Goal: Transaction & Acquisition: Purchase product/service

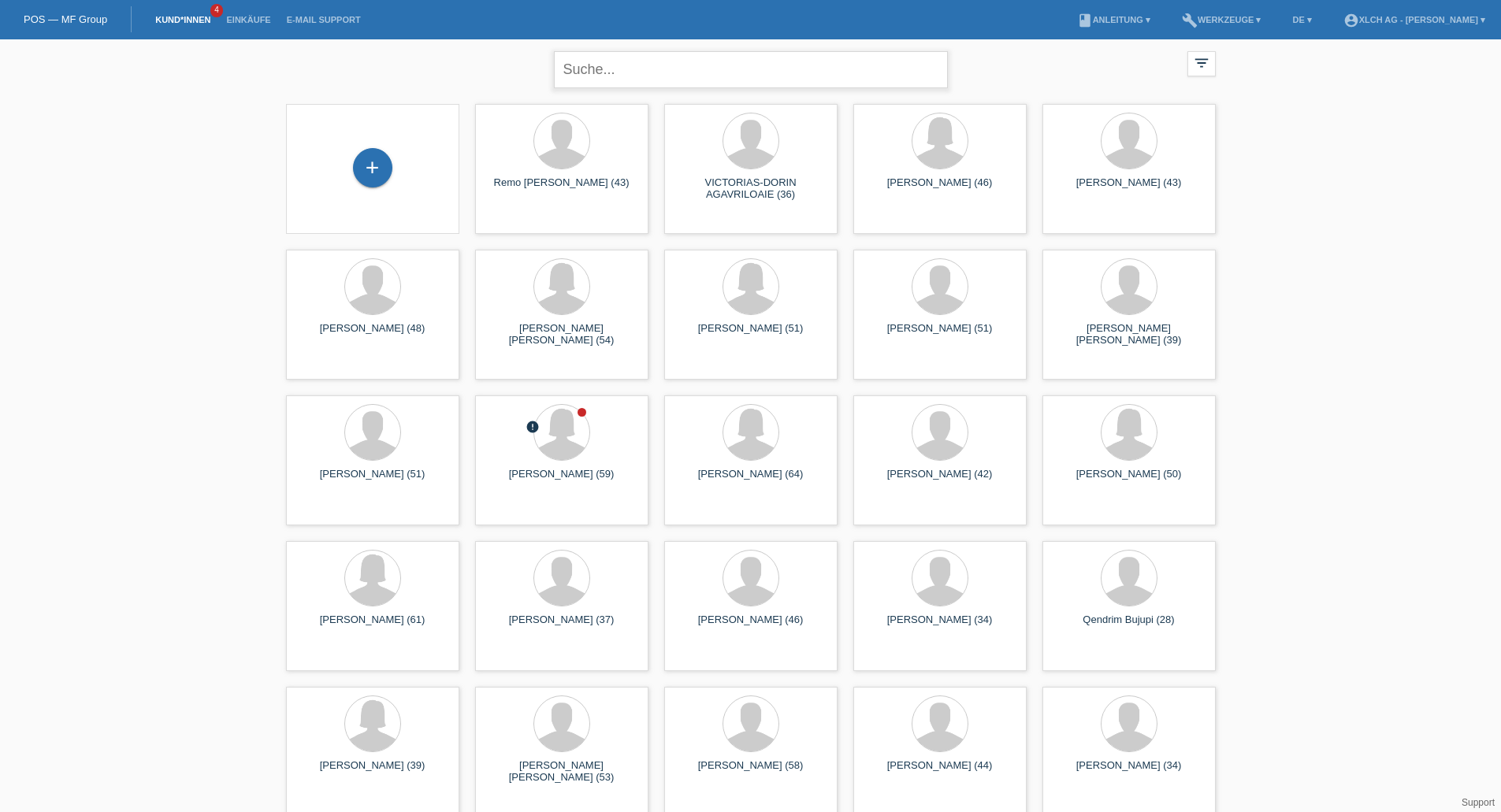
click at [651, 63] on input "text" at bounding box center [750, 69] width 394 height 37
type input "KELVIN KISTLER"
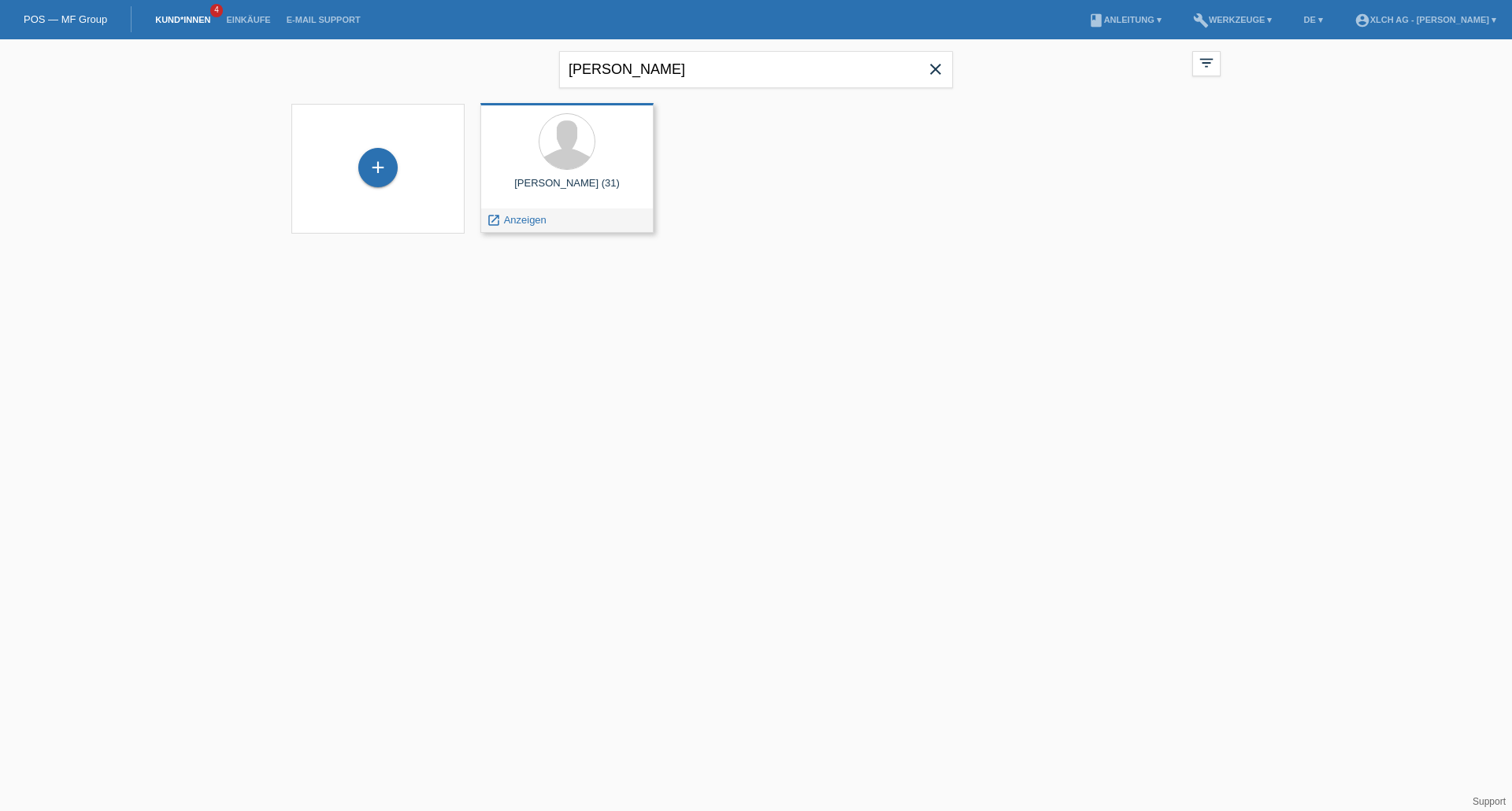
click at [629, 179] on div "Kelvin Kistler (31)" at bounding box center [567, 189] width 148 height 25
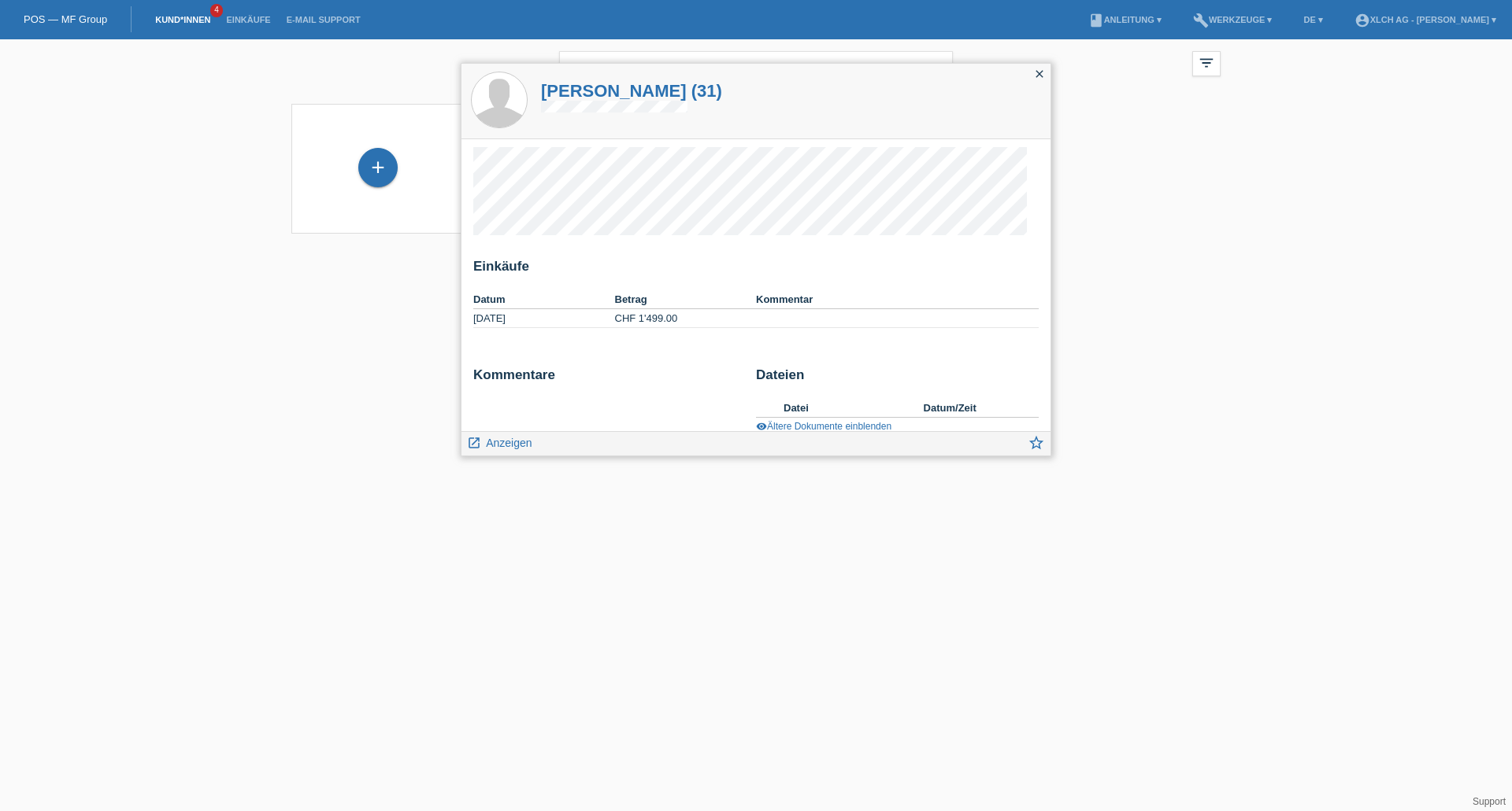
scroll to position [16, 0]
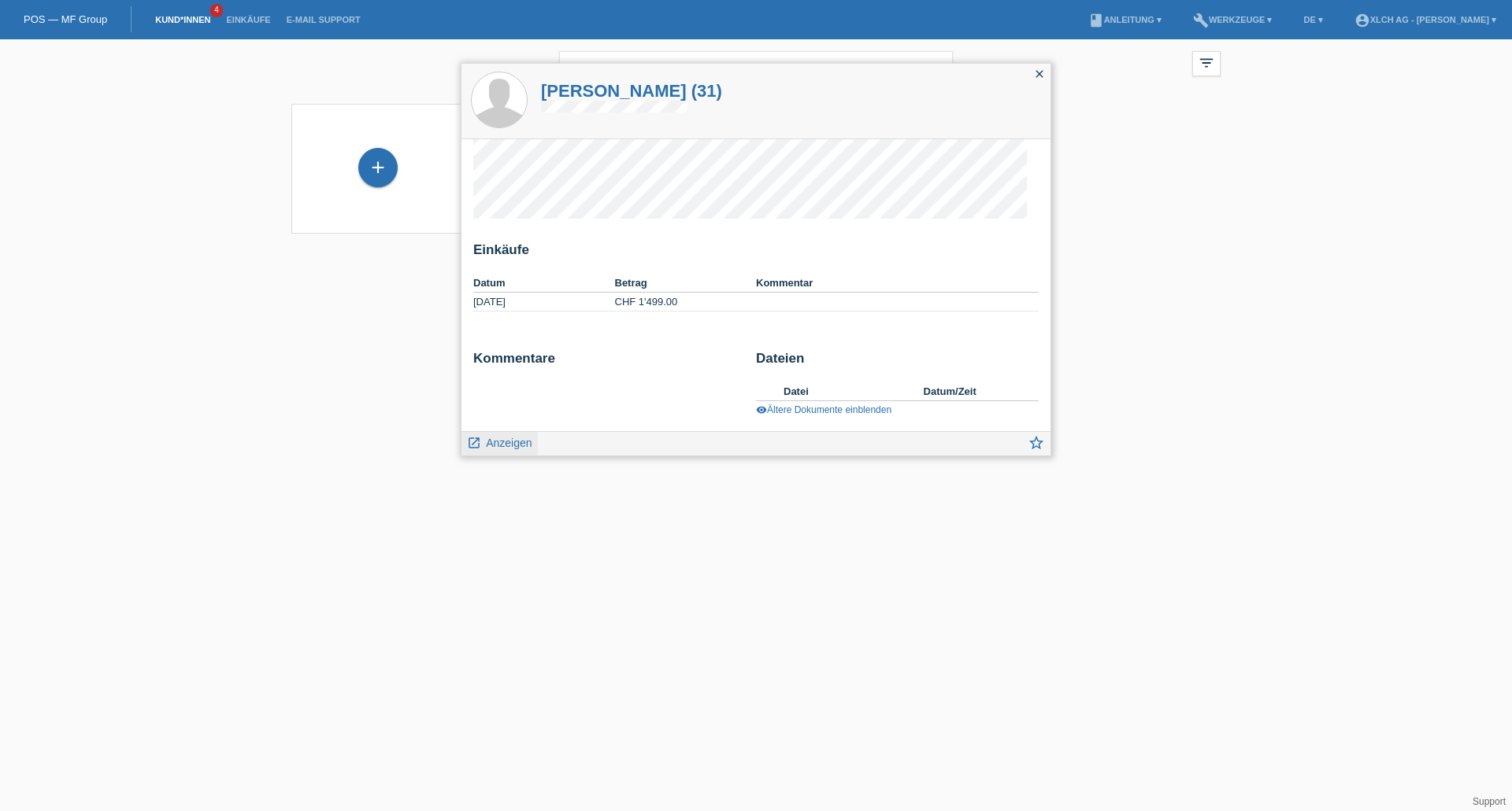
click at [520, 449] on span "Anzeigen" at bounding box center [509, 443] width 46 height 12
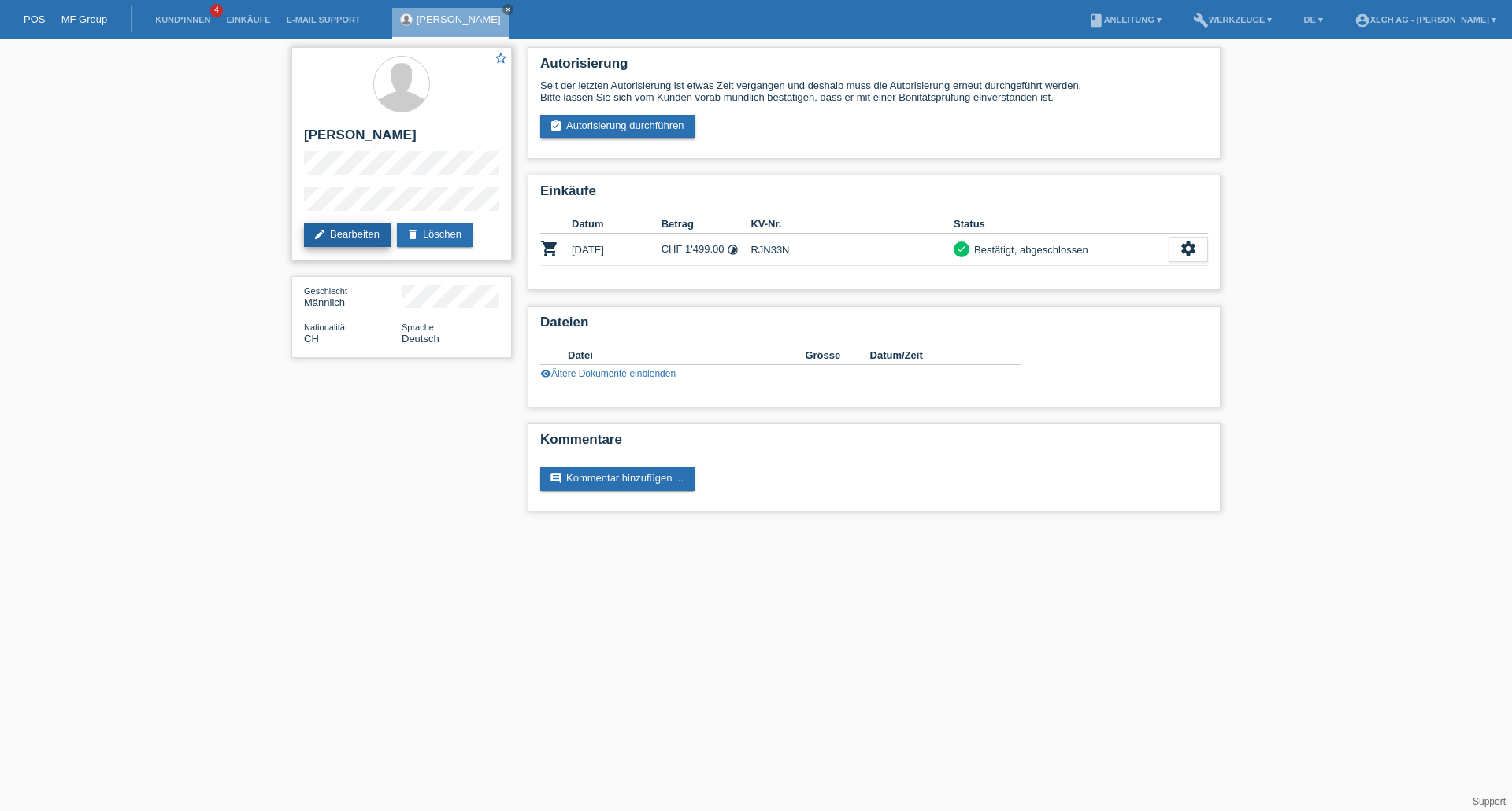
click at [340, 243] on link "edit Bearbeiten" at bounding box center [347, 235] width 86 height 24
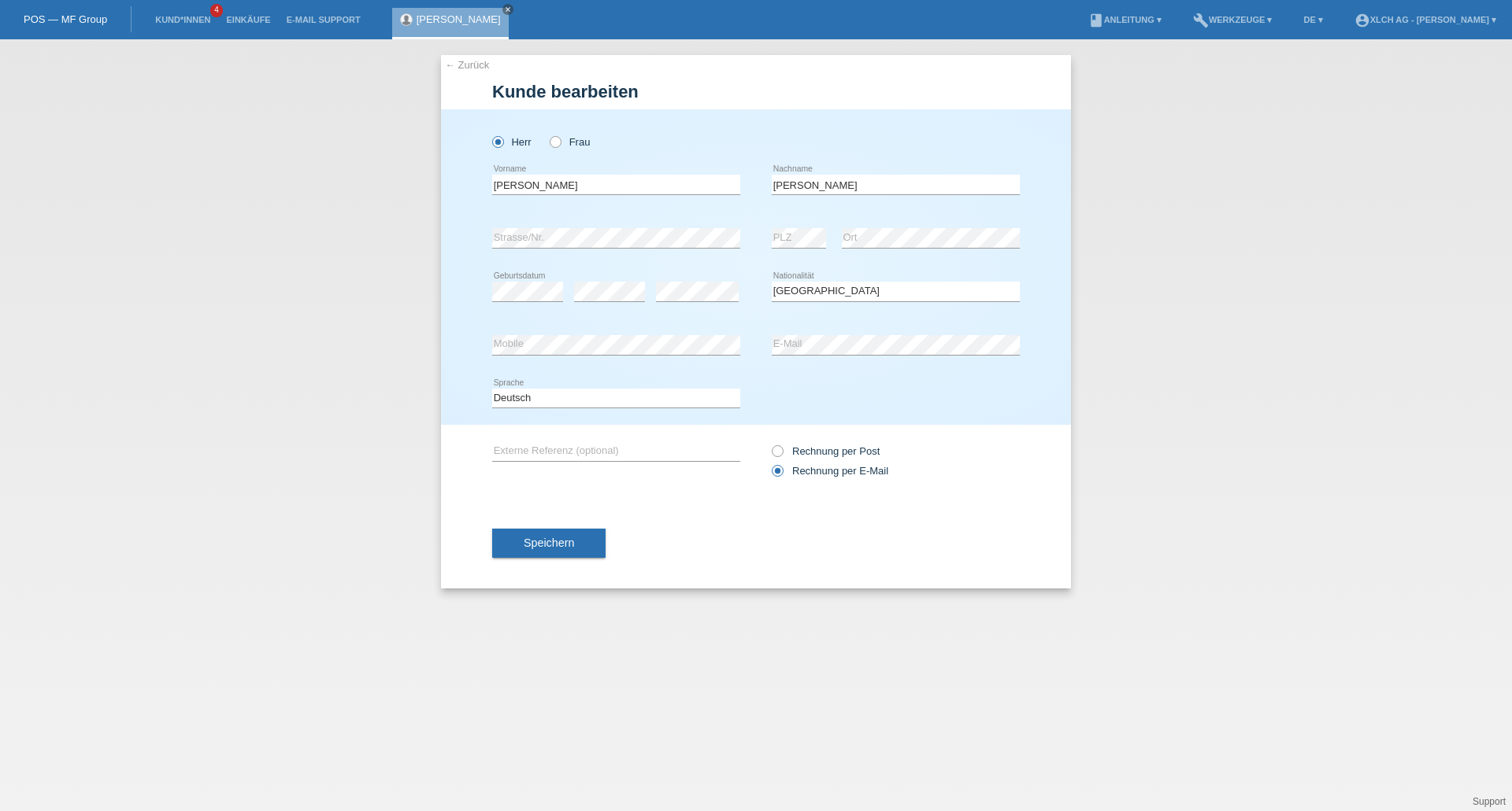
select select "CH"
click at [479, 60] on link "← Zurück" at bounding box center [467, 65] width 44 height 12
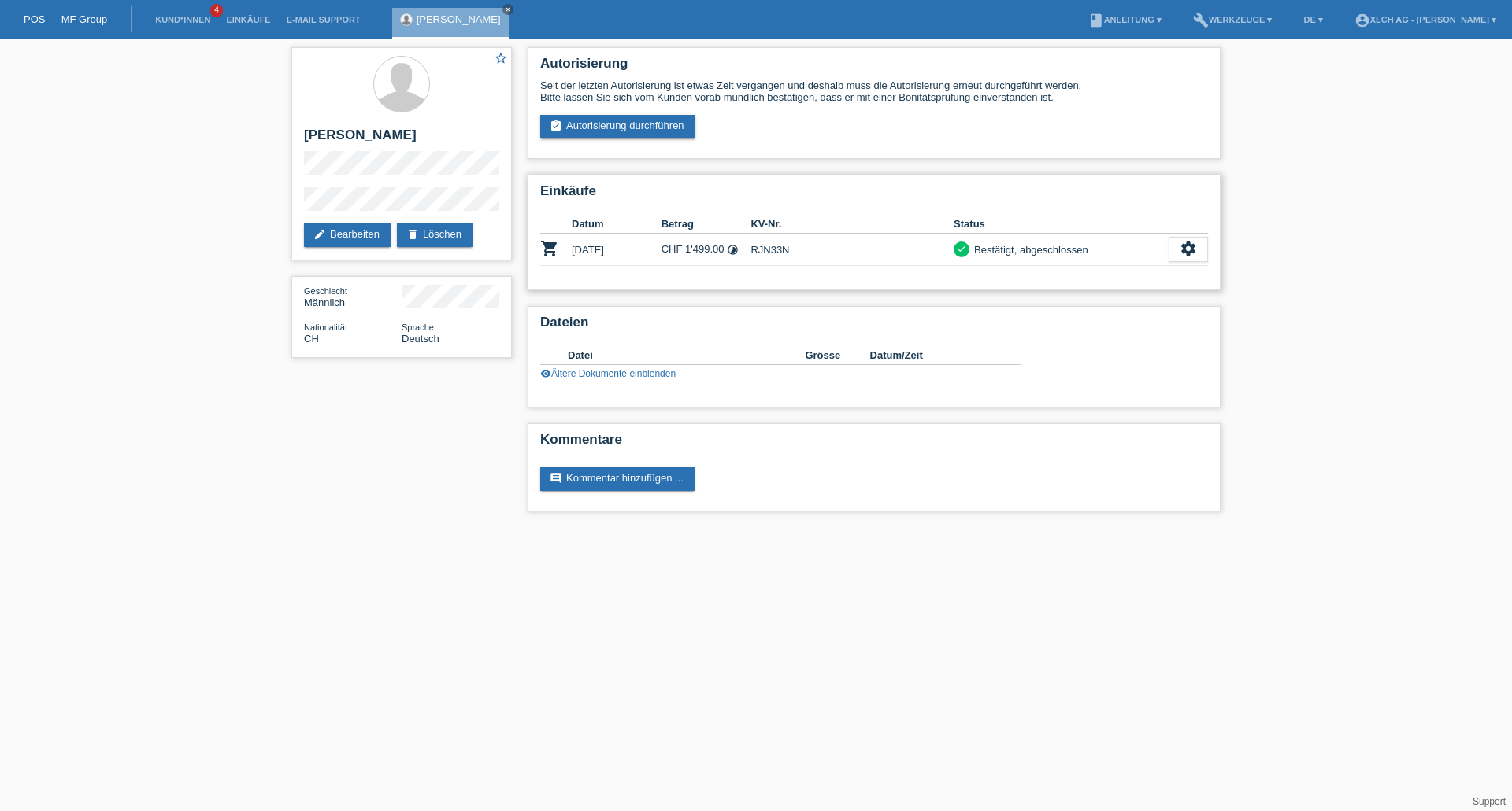
click at [714, 207] on div "Einkäufe Datum Betrag KV-Nr. Status shopping_cart 08.06.2024 CHF 1'499.00 timel…" at bounding box center [874, 233] width 693 height 116
click at [1175, 246] on div "settings" at bounding box center [1188, 249] width 39 height 25
click at [1274, 260] on div "star_border Kelvin Kistler edit Bearbeiten delete Löschen Geschlecht Männlich N…" at bounding box center [756, 283] width 1512 height 488
click at [321, 442] on div "star_border Kelvin Kistler edit Bearbeiten delete Löschen Geschlecht Männlich N…" at bounding box center [756, 283] width 945 height 488
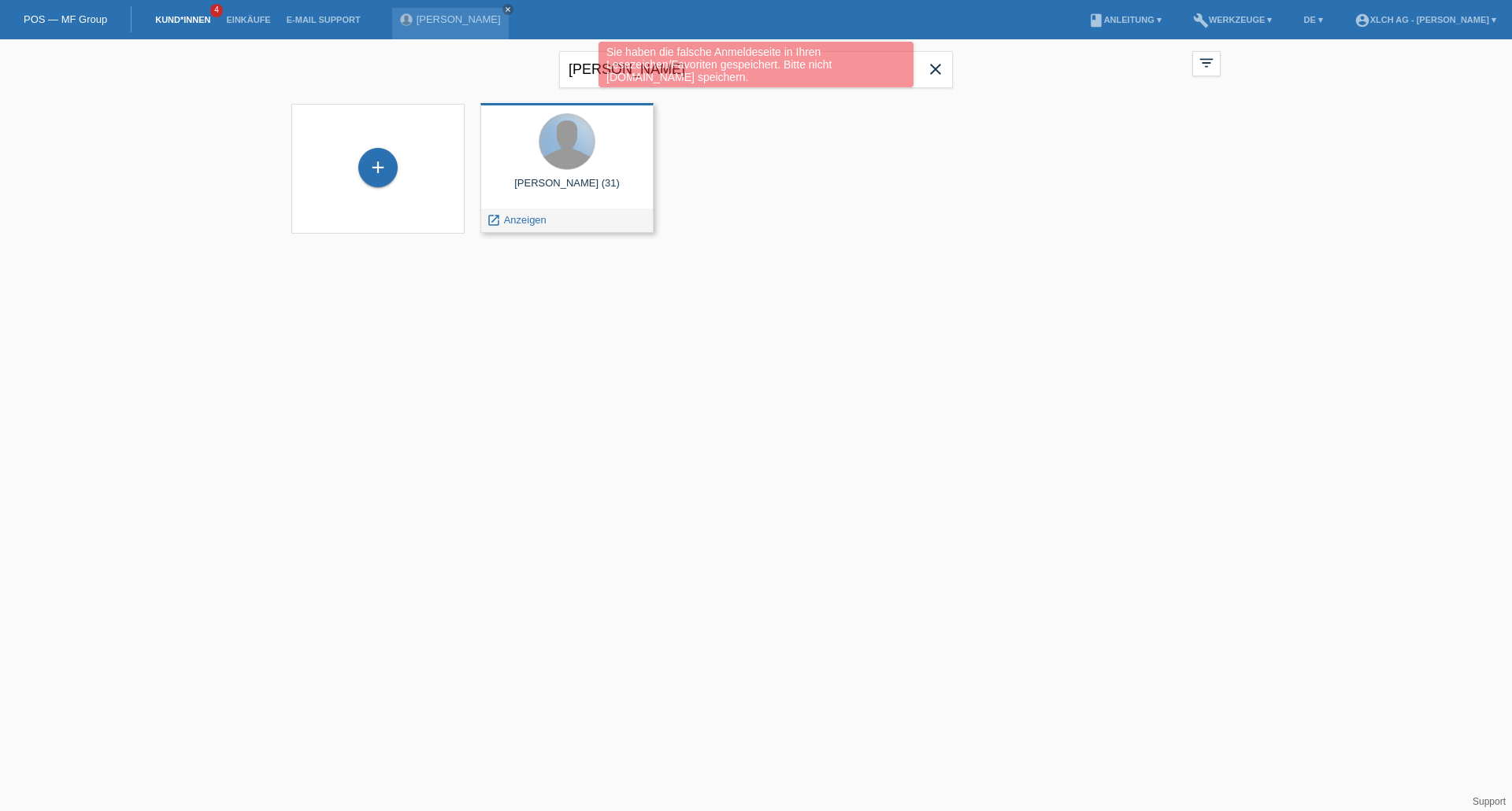
click at [577, 162] on div at bounding box center [566, 141] width 55 height 55
click at [598, 172] on div at bounding box center [567, 143] width 148 height 59
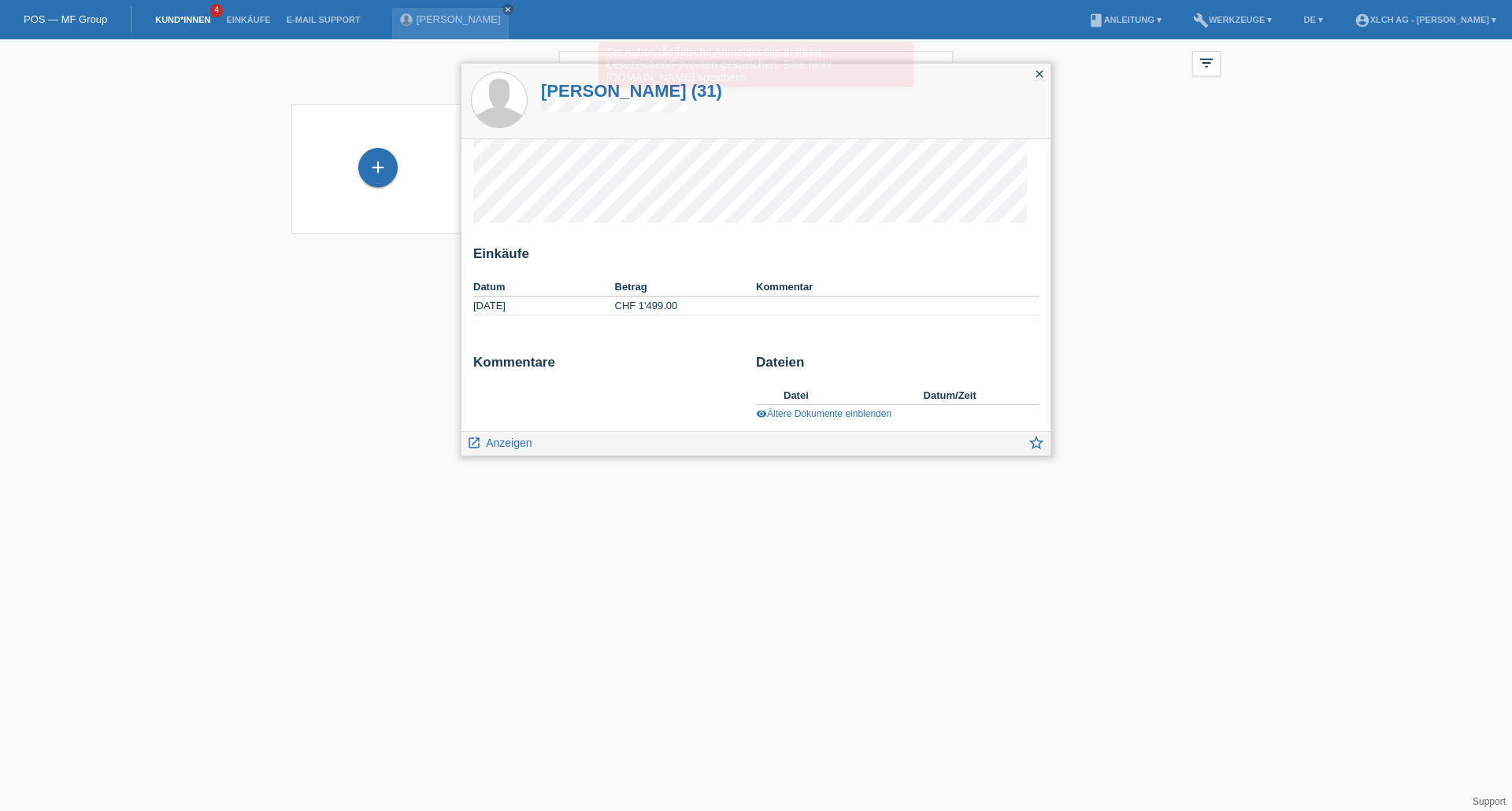
scroll to position [16, 0]
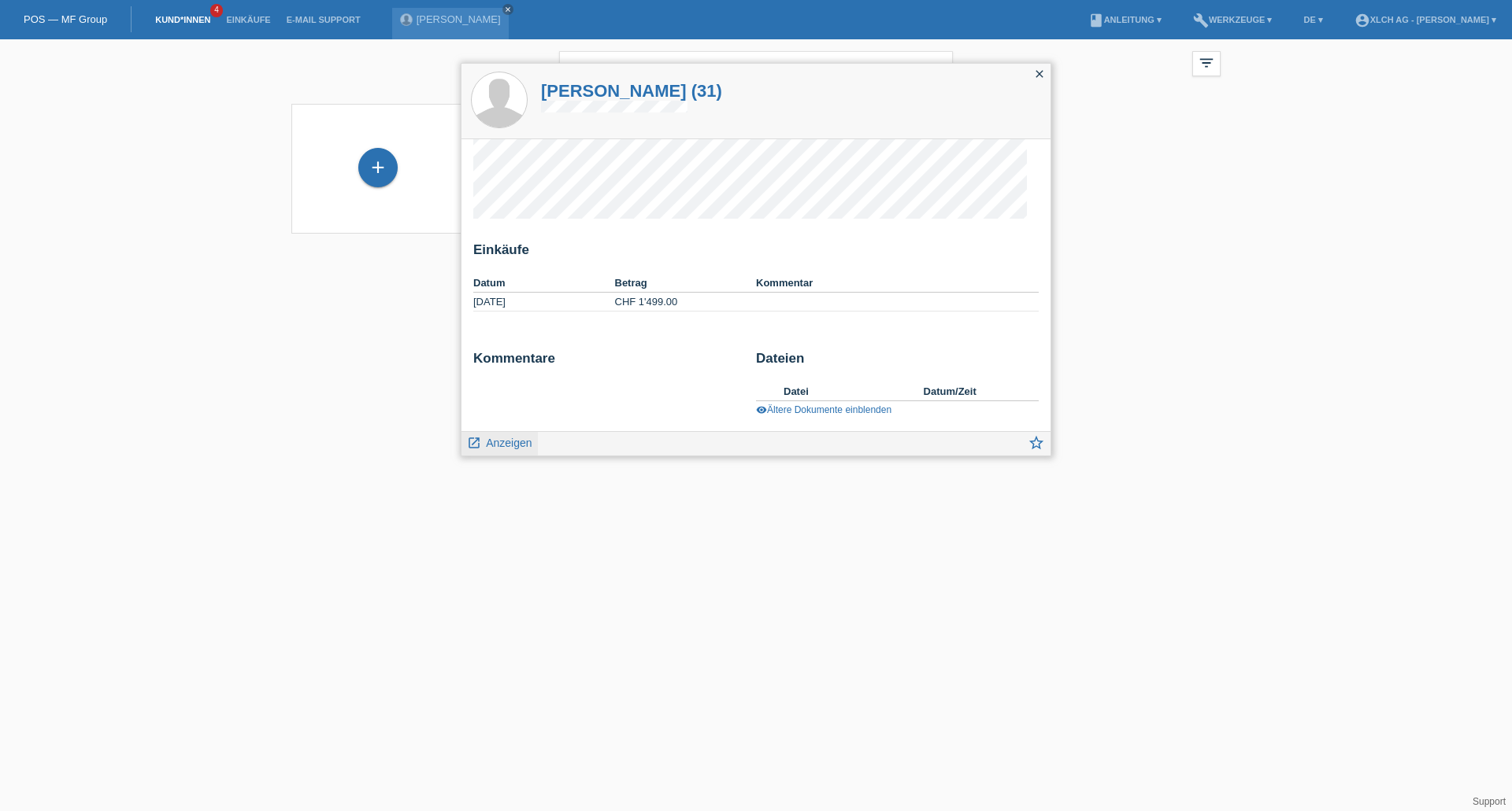
click at [497, 443] on span "Anzeigen" at bounding box center [509, 443] width 46 height 12
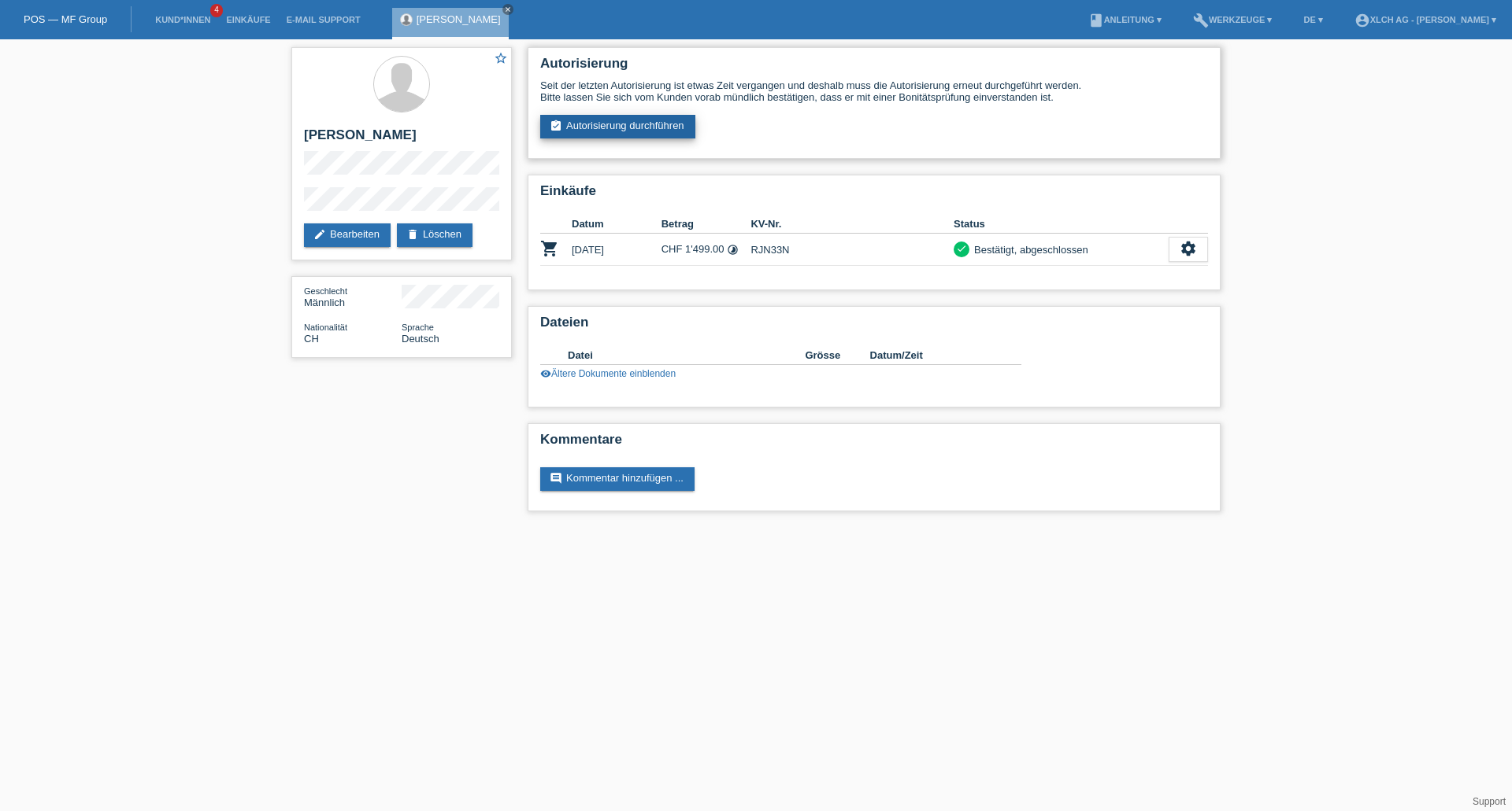
click at [583, 116] on link "assignment_turned_in Autorisierung durchführen" at bounding box center [617, 127] width 155 height 24
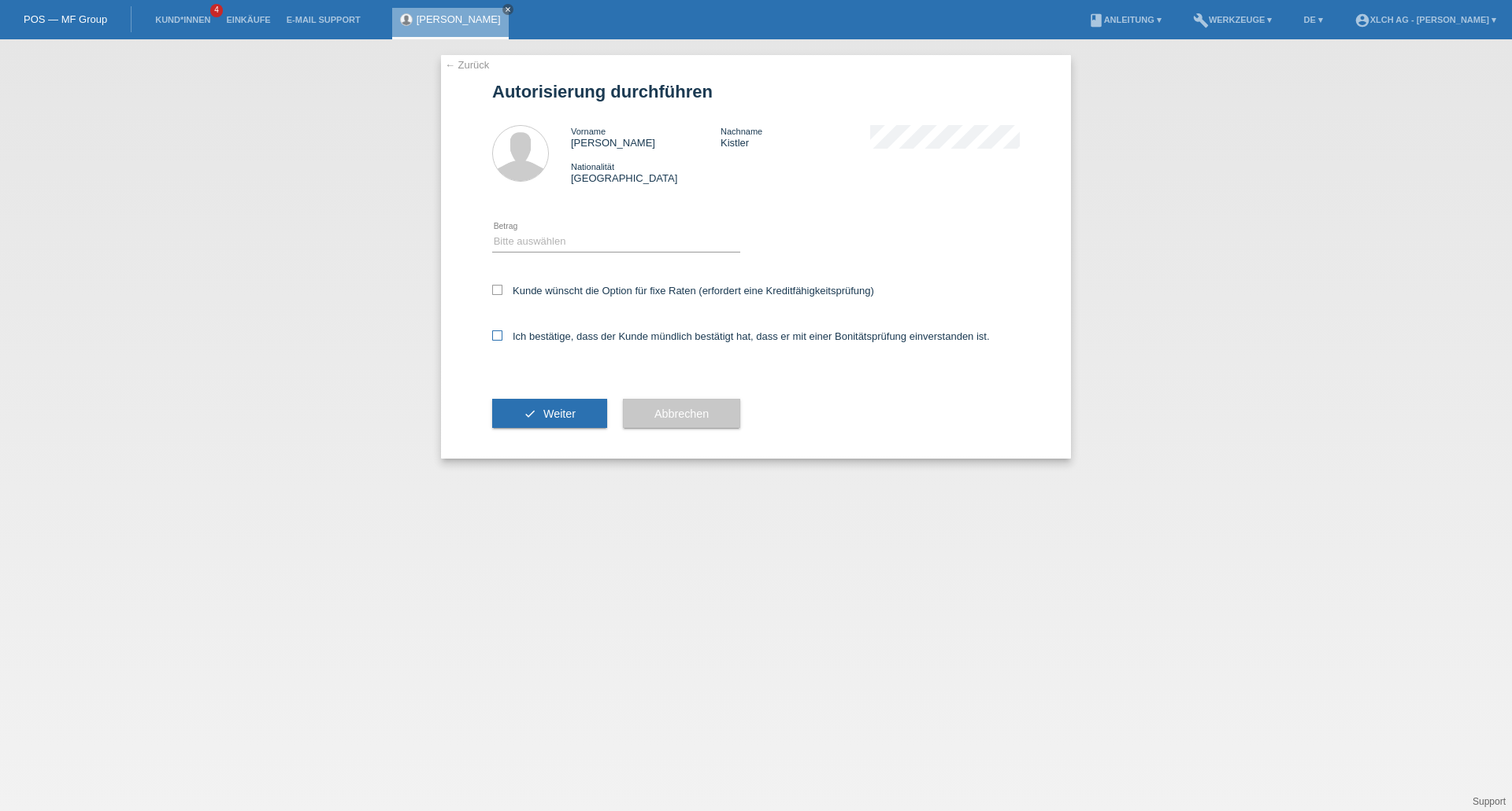
click at [498, 339] on icon at bounding box center [497, 335] width 10 height 10
click at [498, 339] on input "Ich bestätige, dass der Kunde mündlich bestätigt hat, dass er mit einer Bonität…" at bounding box center [497, 335] width 10 height 10
checkbox input "true"
click at [582, 251] on icon at bounding box center [617, 251] width 248 height 1
click at [584, 240] on select "Bitte auswählen CHF 1.00 - CHF 499.00 CHF 500.00 - CHF 1'999.00 CHF 2'000.00 - …" at bounding box center [617, 242] width 248 height 19
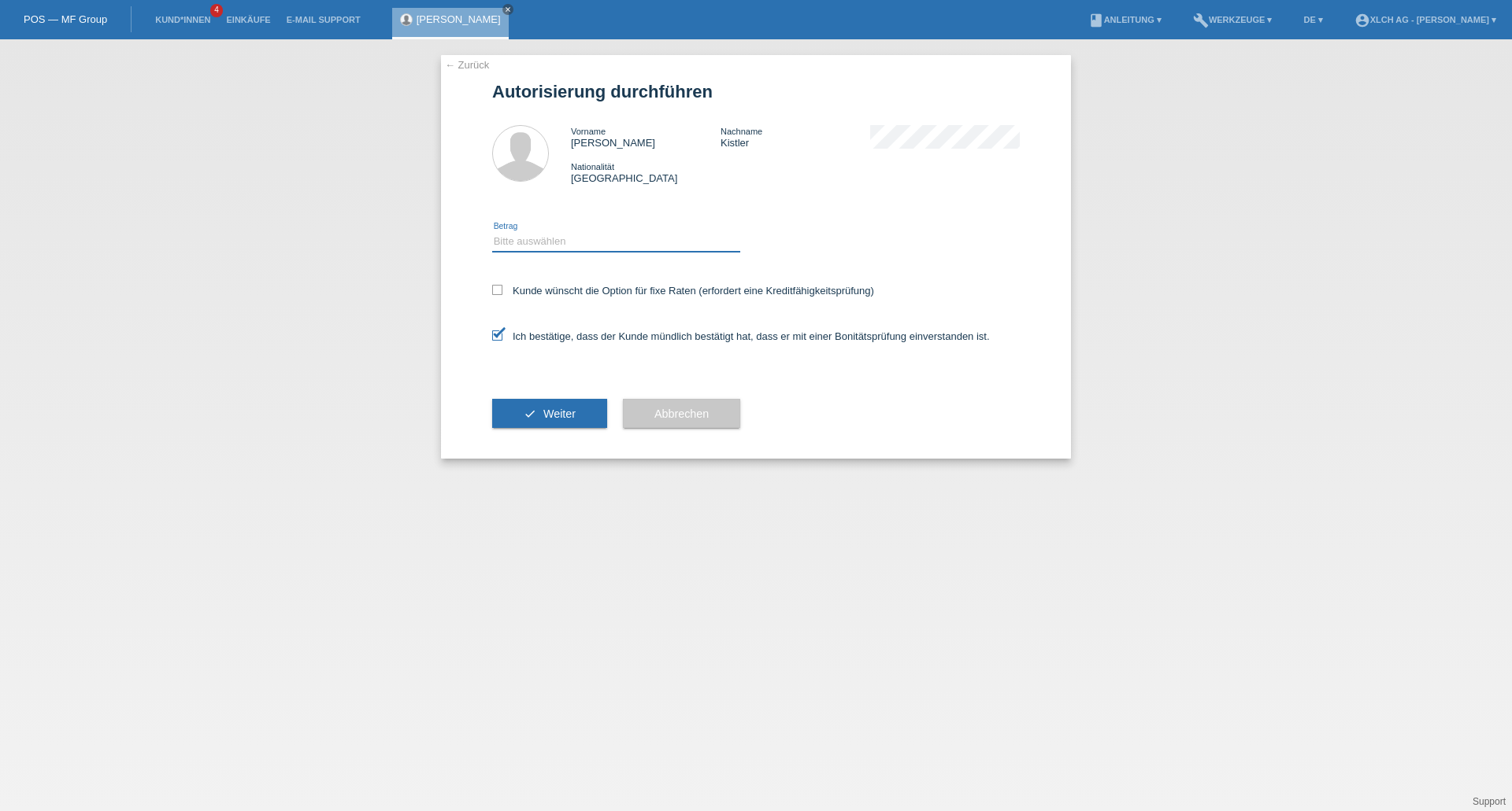
click at [583, 242] on select "Bitte auswählen CHF 1.00 - CHF 499.00 CHF 500.00 - CHF 1'999.00 CHF 2'000.00 - …" at bounding box center [617, 242] width 248 height 19
select select "1"
click at [492, 233] on select "Bitte auswählen CHF 1.00 - CHF 499.00 CHF 500.00 - CHF 1'999.00 CHF 2'000.00 - …" at bounding box center [617, 242] width 248 height 19
click at [557, 416] on span "Weiter" at bounding box center [559, 413] width 32 height 12
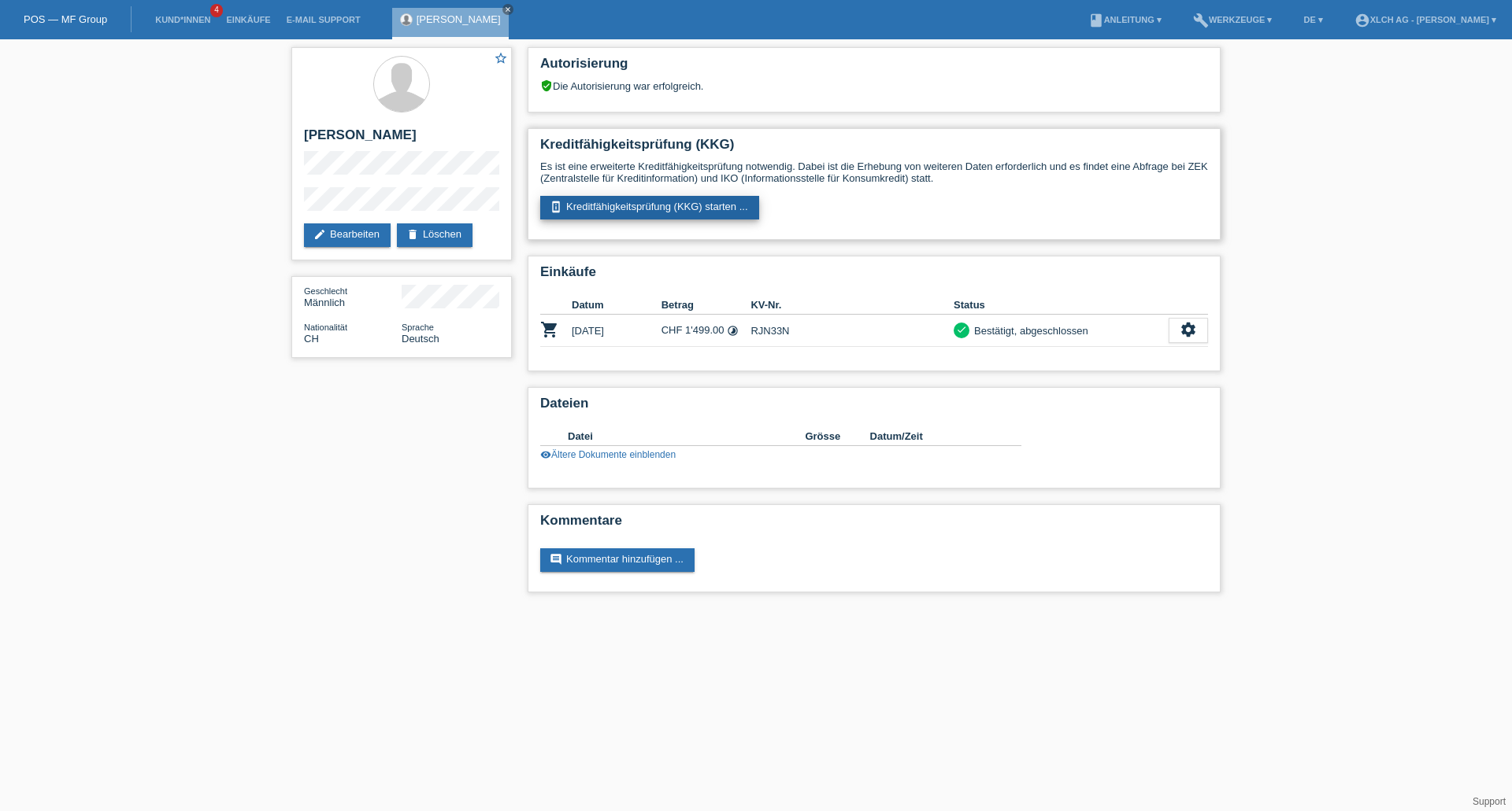
click at [590, 210] on link "perm_device_information Kreditfähigkeitsprüfung (KKG) starten ..." at bounding box center [650, 207] width 219 height 24
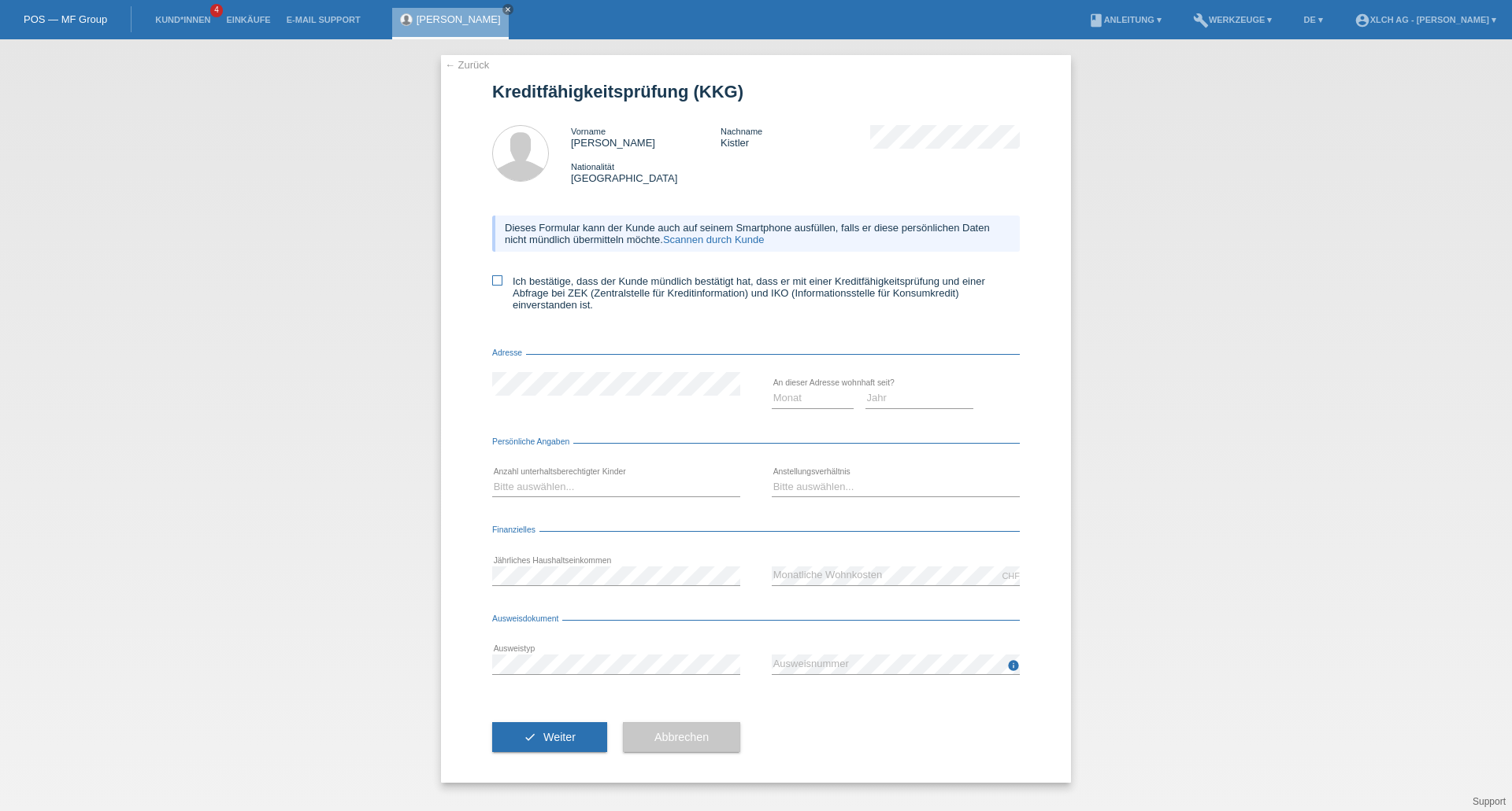
click at [498, 285] on icon at bounding box center [497, 280] width 10 height 10
click at [498, 285] on input "Ich bestätige, dass der Kunde mündlich bestätigt hat, dass er mit einer Kreditf…" at bounding box center [497, 280] width 10 height 10
checkbox input "true"
click at [732, 242] on link "Scannen durch Kunde" at bounding box center [714, 239] width 102 height 12
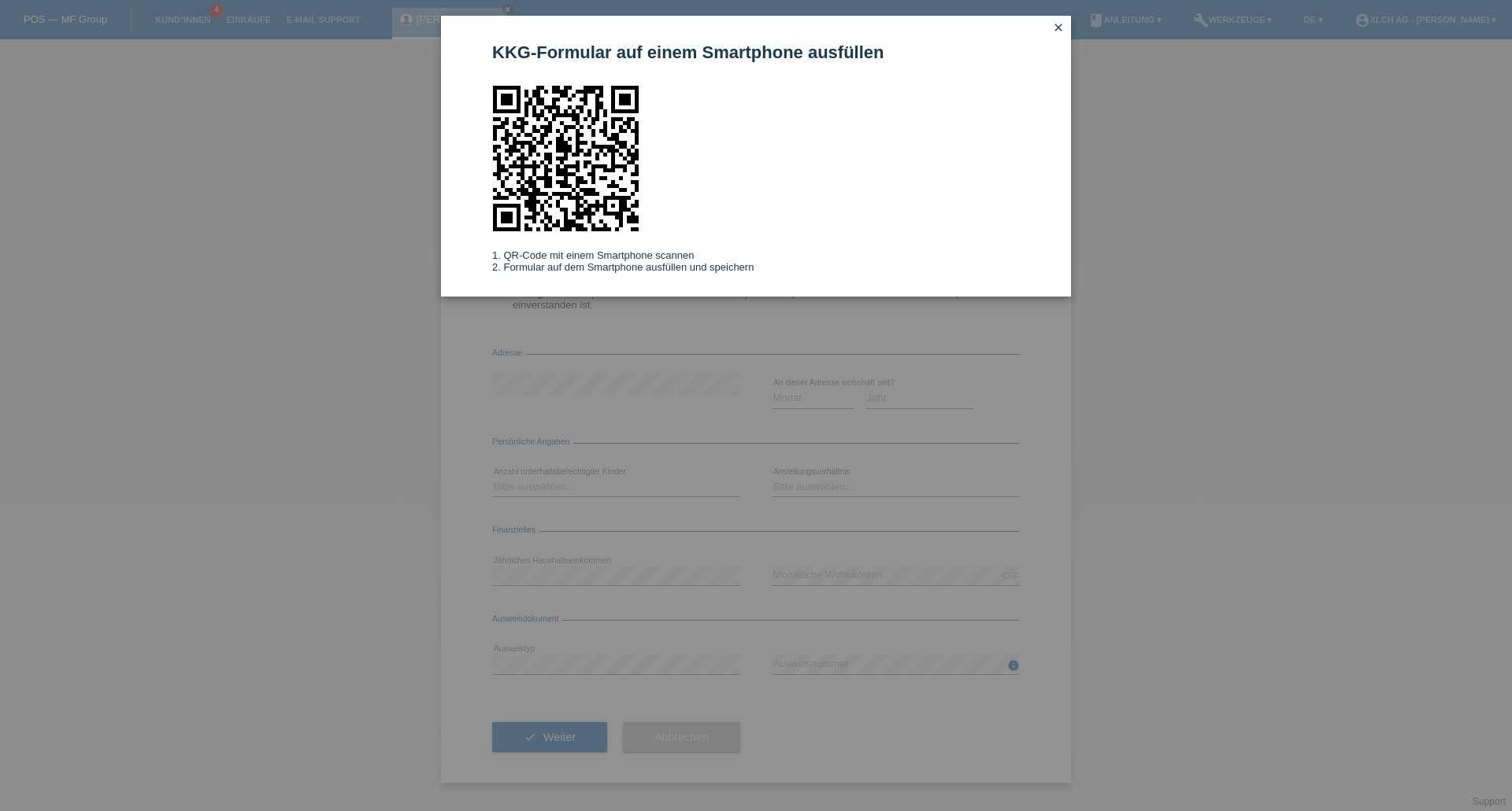
click at [1053, 23] on icon "close" at bounding box center [1057, 27] width 12 height 12
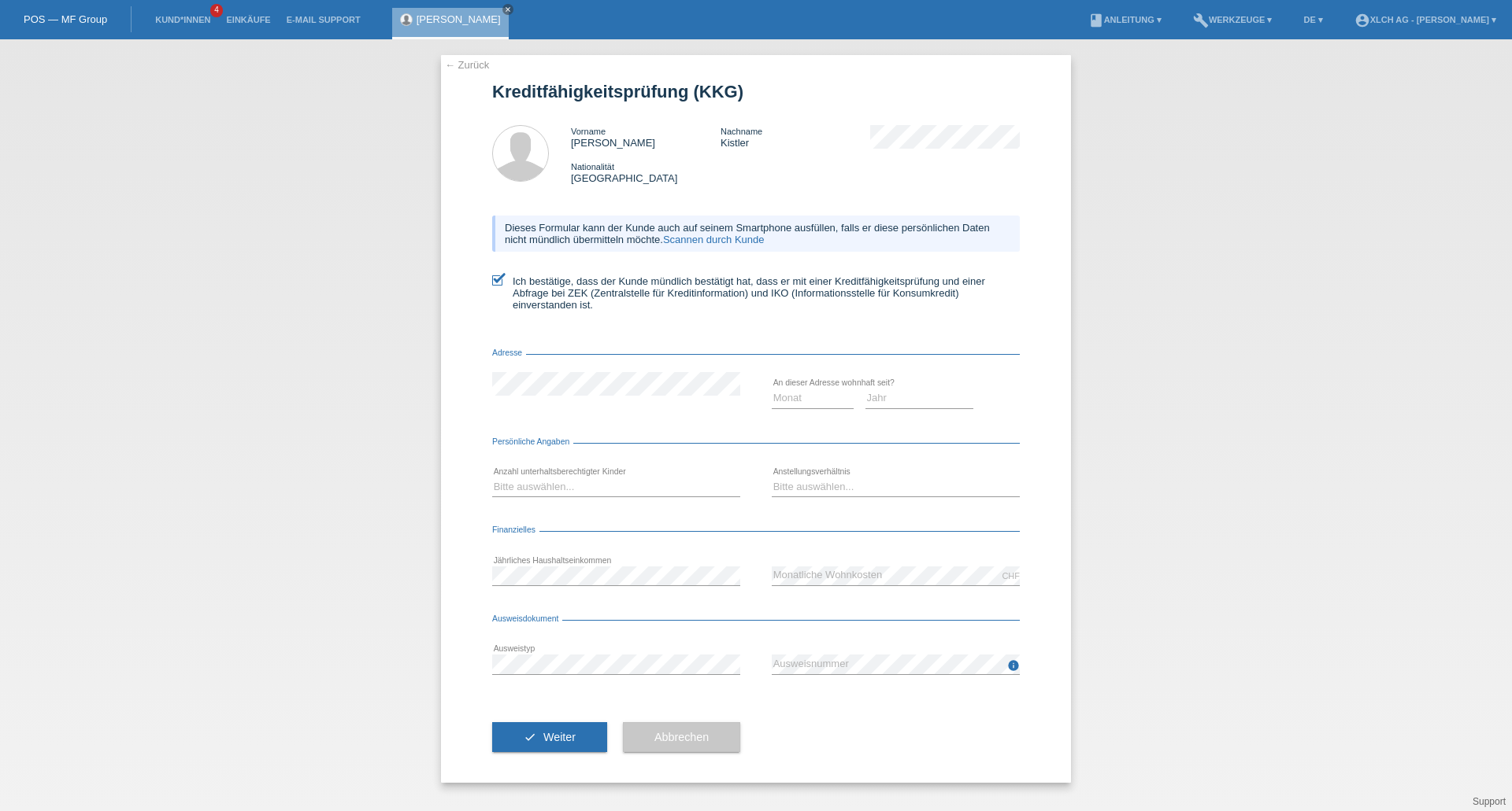
click at [743, 244] on link "Scannen durch Kunde" at bounding box center [714, 239] width 102 height 12
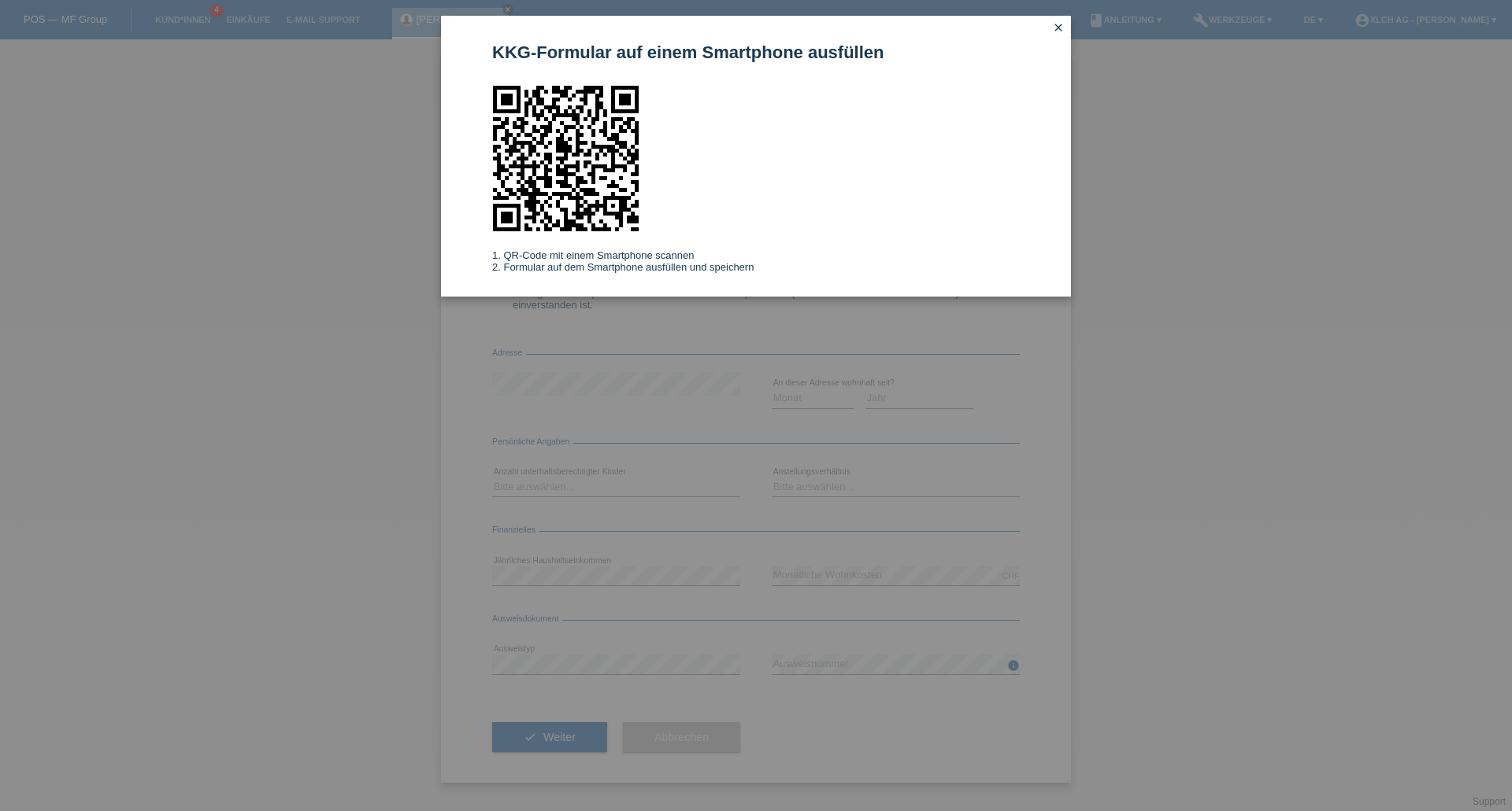
click at [1065, 26] on link "close" at bounding box center [1058, 29] width 21 height 18
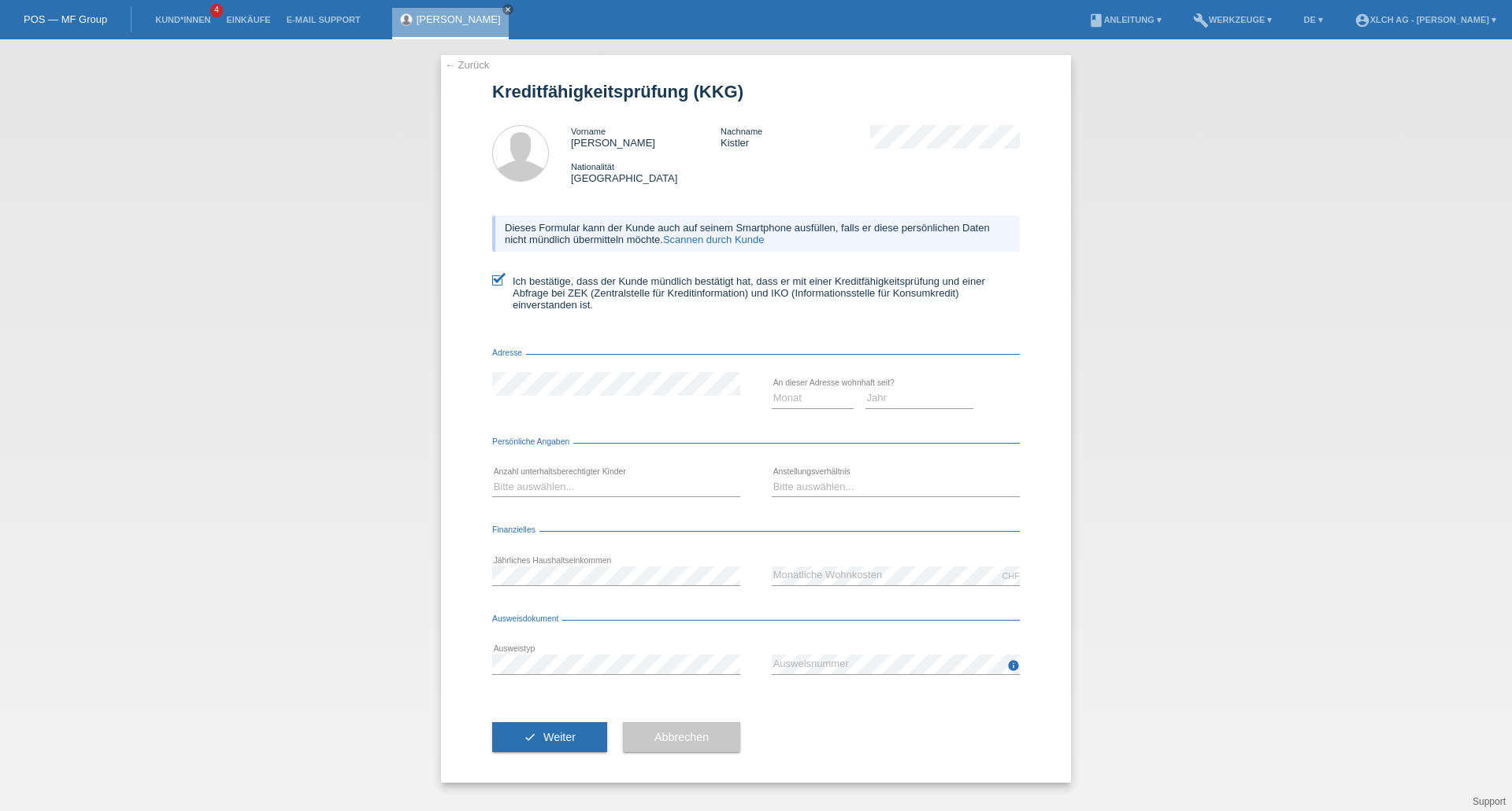
click at [754, 238] on link "Scannen durch Kunde" at bounding box center [714, 239] width 102 height 12
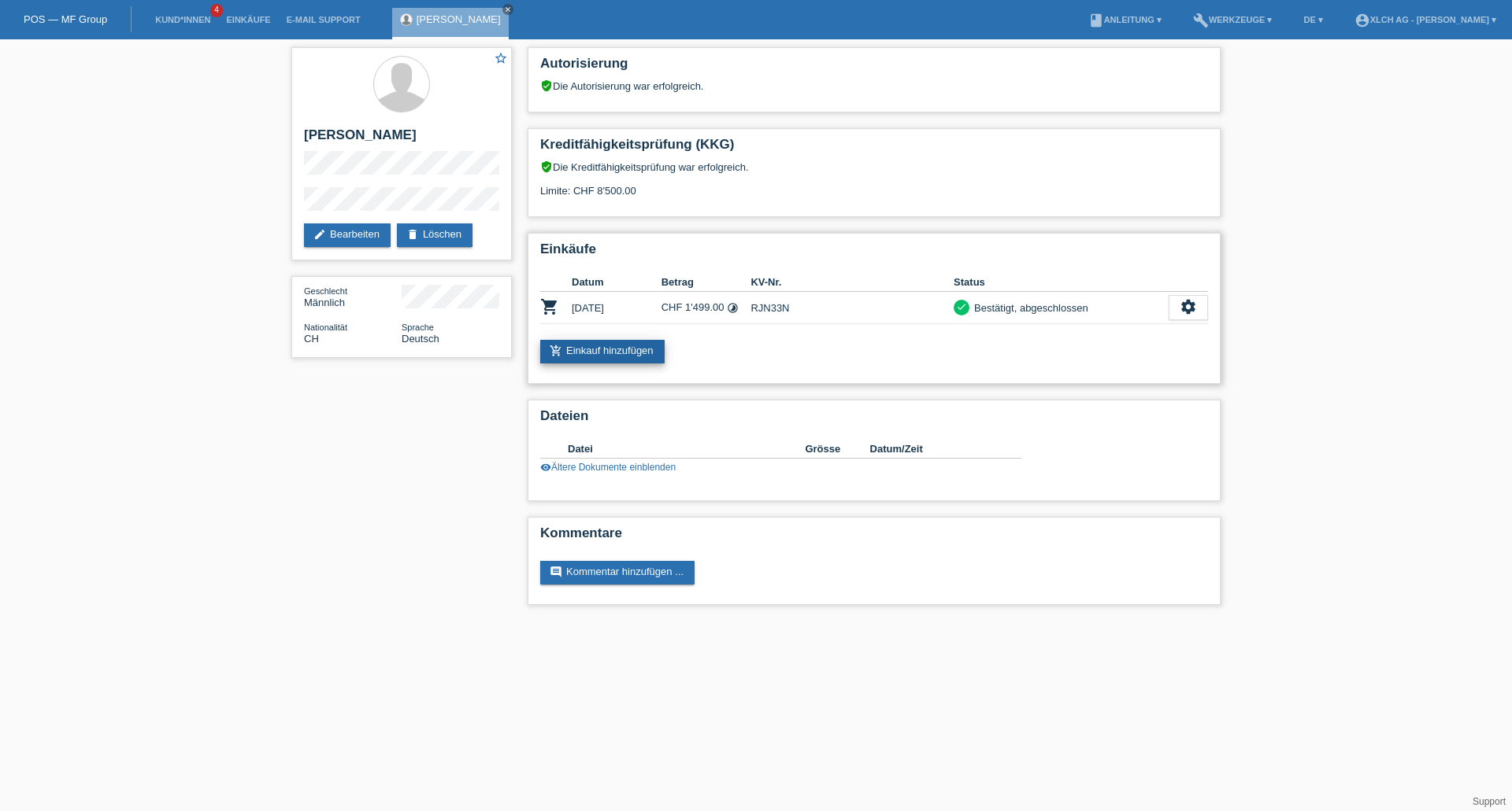
click at [609, 343] on link "add_shopping_cart Einkauf hinzufügen" at bounding box center [602, 352] width 124 height 24
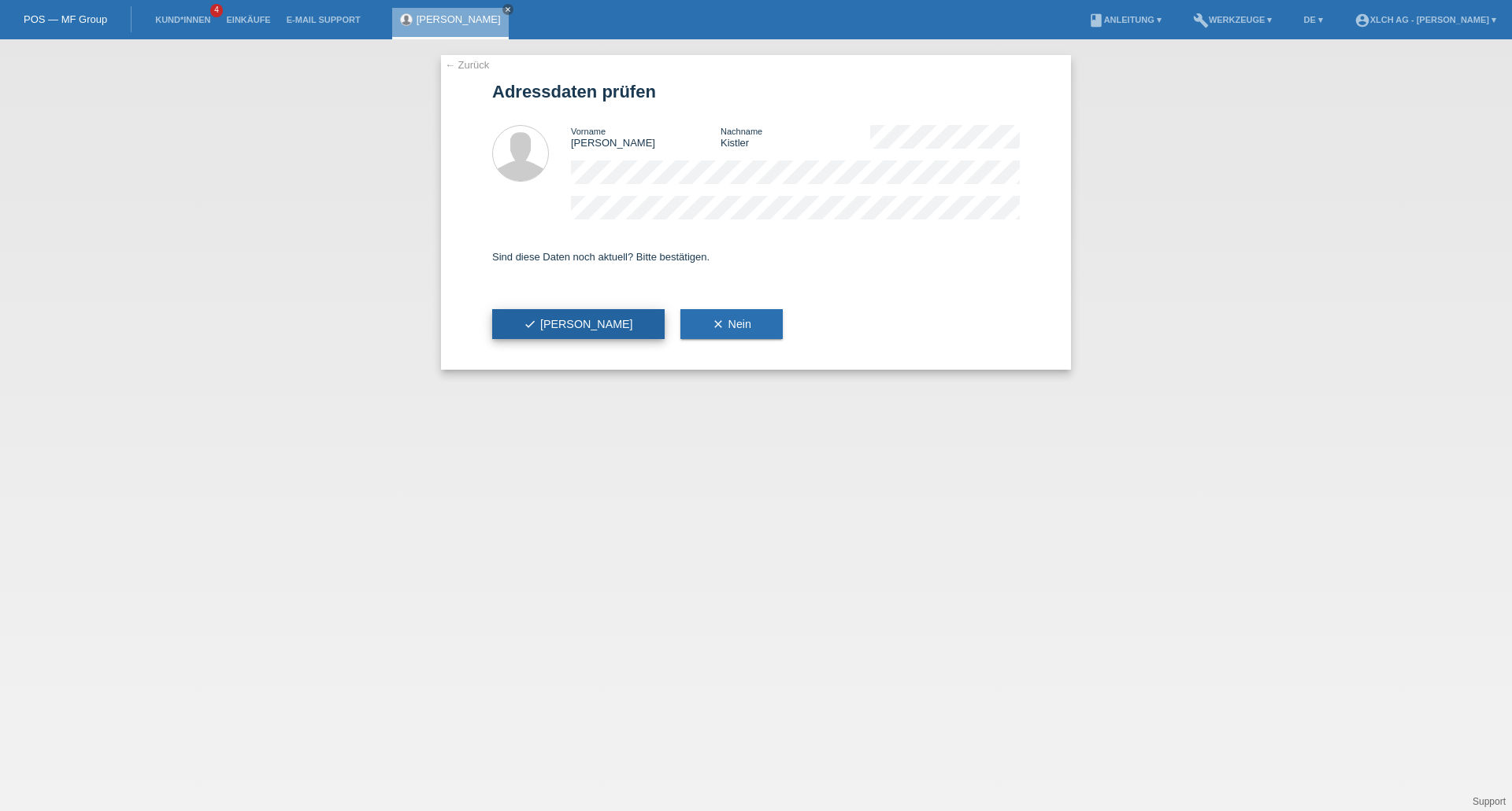
click at [553, 332] on button "check Ja" at bounding box center [579, 324] width 173 height 30
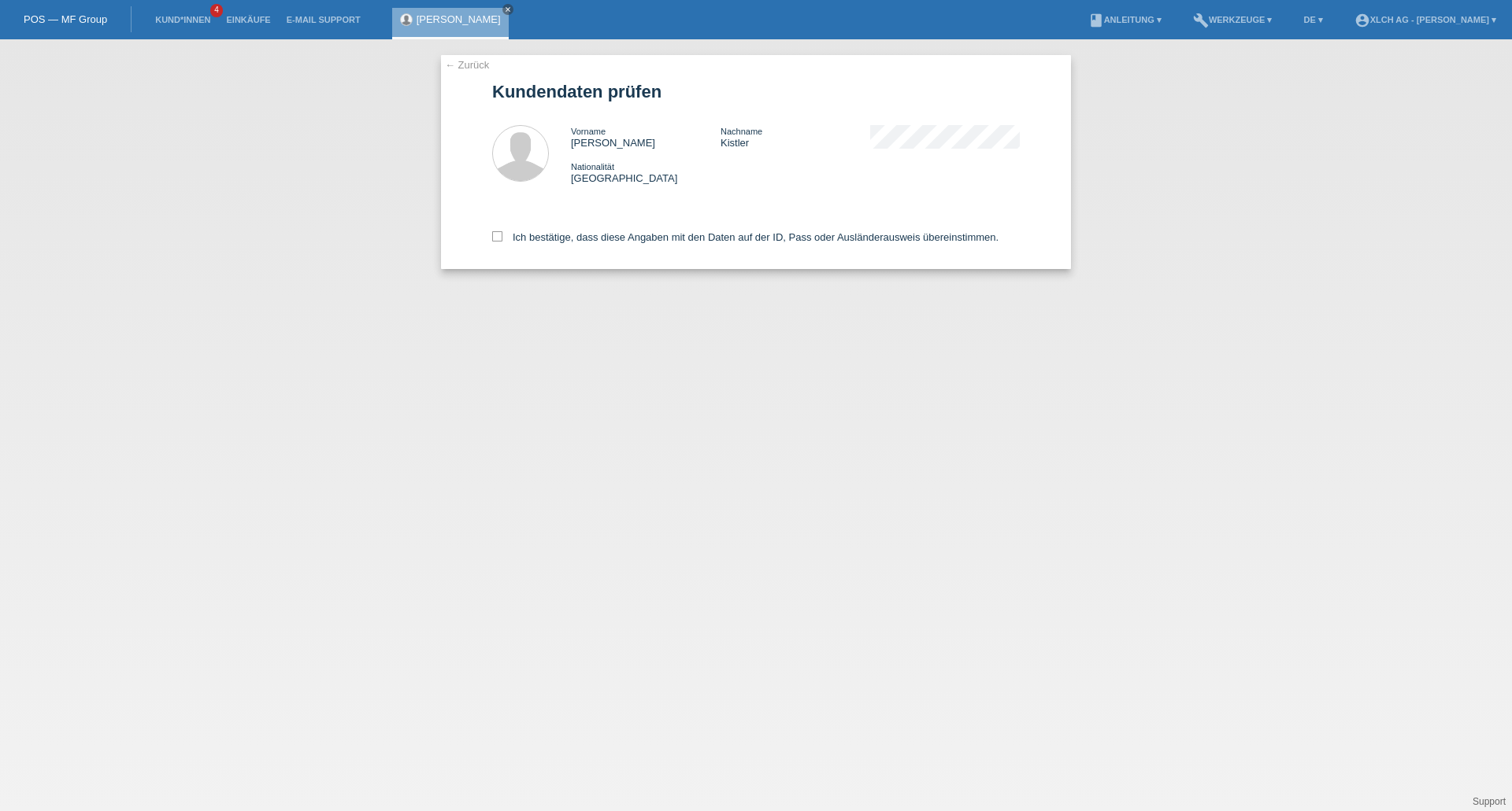
click at [490, 237] on div "← Zurück Kundendaten prüfen Vorname [PERSON_NAME] Nachname [PERSON_NAME] Nation…" at bounding box center [756, 162] width 630 height 214
click at [501, 240] on icon at bounding box center [497, 237] width 10 height 10
click at [501, 240] on input "Ich bestätige, dass diese Angaben mit den Daten auf der ID, Pass oder Ausländer…" at bounding box center [497, 237] width 10 height 10
checkbox input "true"
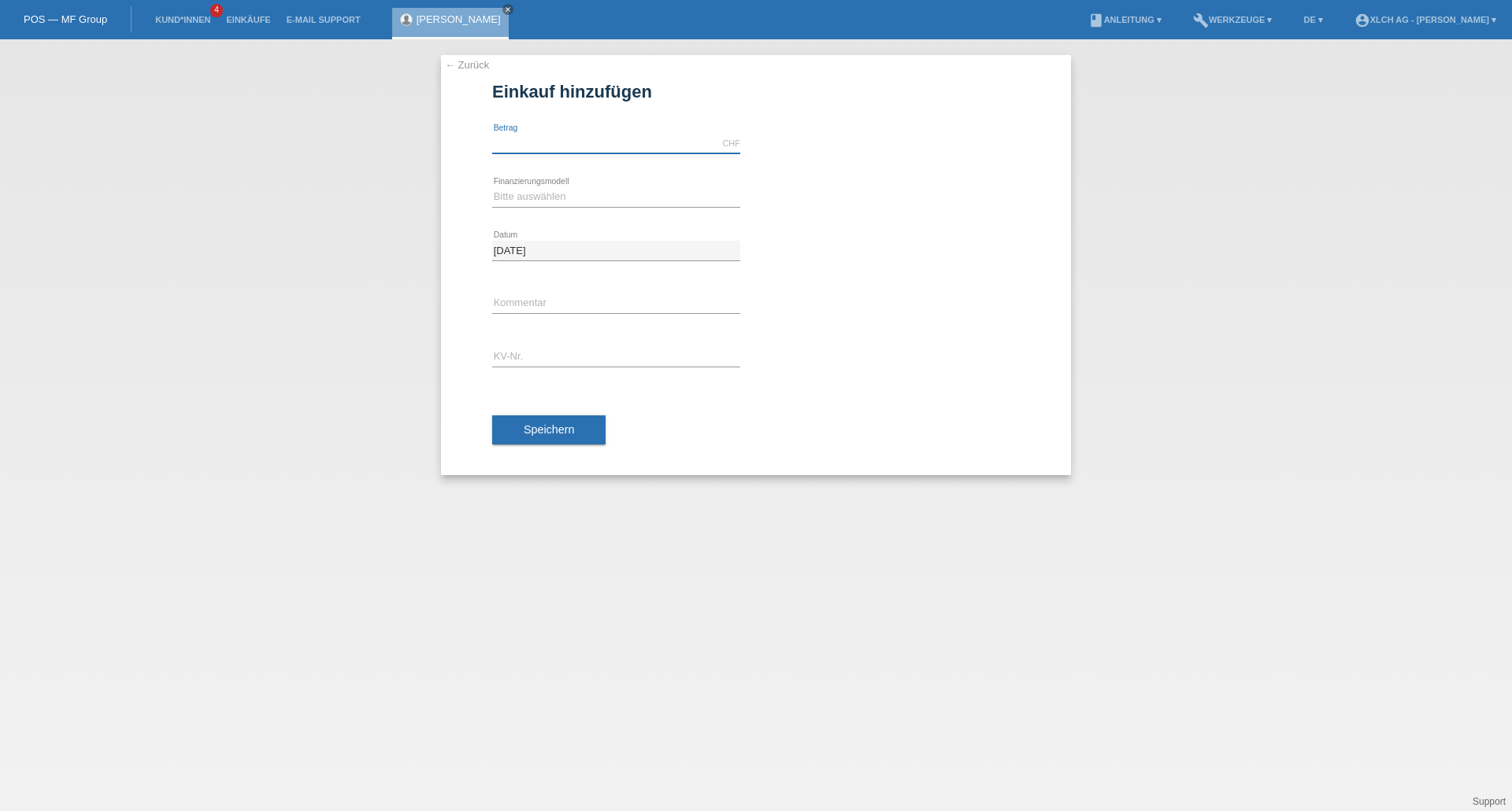
click at [613, 145] on input "text" at bounding box center [617, 144] width 248 height 20
type input "368.00"
click at [673, 199] on select "Bitte auswählen Kauf auf Rechnung mit Teilzahlungsoption Fixe Raten - Zinsübern…" at bounding box center [617, 196] width 248 height 19
click at [802, 219] on div "Bitte auswählen Kauf auf Rechnung mit Teilzahlungsoption Fixe Raten - Zinsübern…" at bounding box center [756, 197] width 528 height 53
click at [623, 292] on div "error Kommentar" at bounding box center [617, 304] width 248 height 53
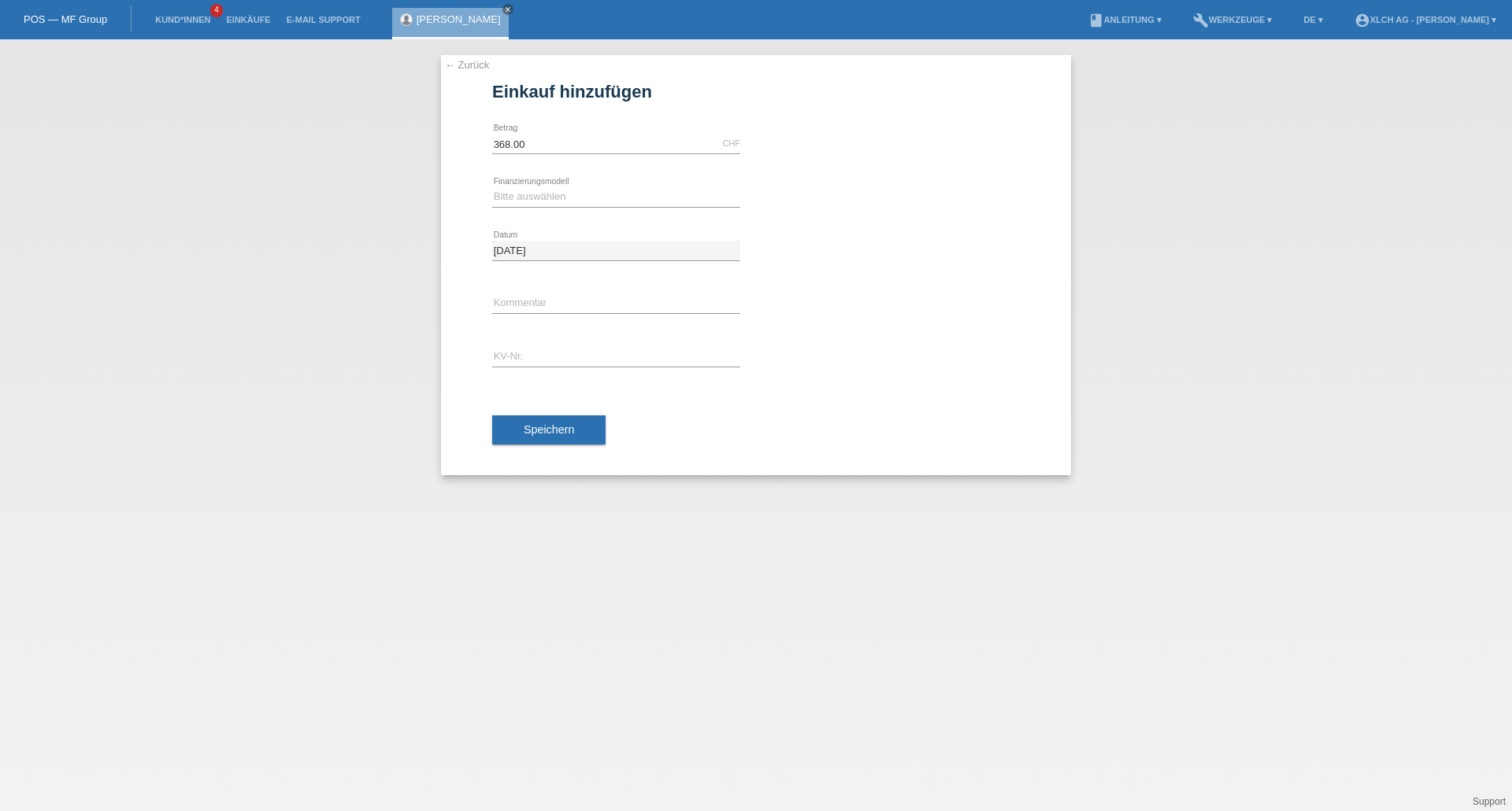
click at [548, 366] on icon at bounding box center [617, 366] width 248 height 1
click at [554, 358] on input "text" at bounding box center [617, 357] width 248 height 20
type input "RJNDFJ"
click at [610, 199] on select "Bitte auswählen Kauf auf Rechnung mit Teilzahlungsoption Fixe Raten - Zinsübern…" at bounding box center [617, 196] width 248 height 19
click at [633, 194] on select "Bitte auswählen Kauf auf Rechnung mit Teilzahlungsoption Fixe Raten - Zinsübern…" at bounding box center [617, 196] width 248 height 19
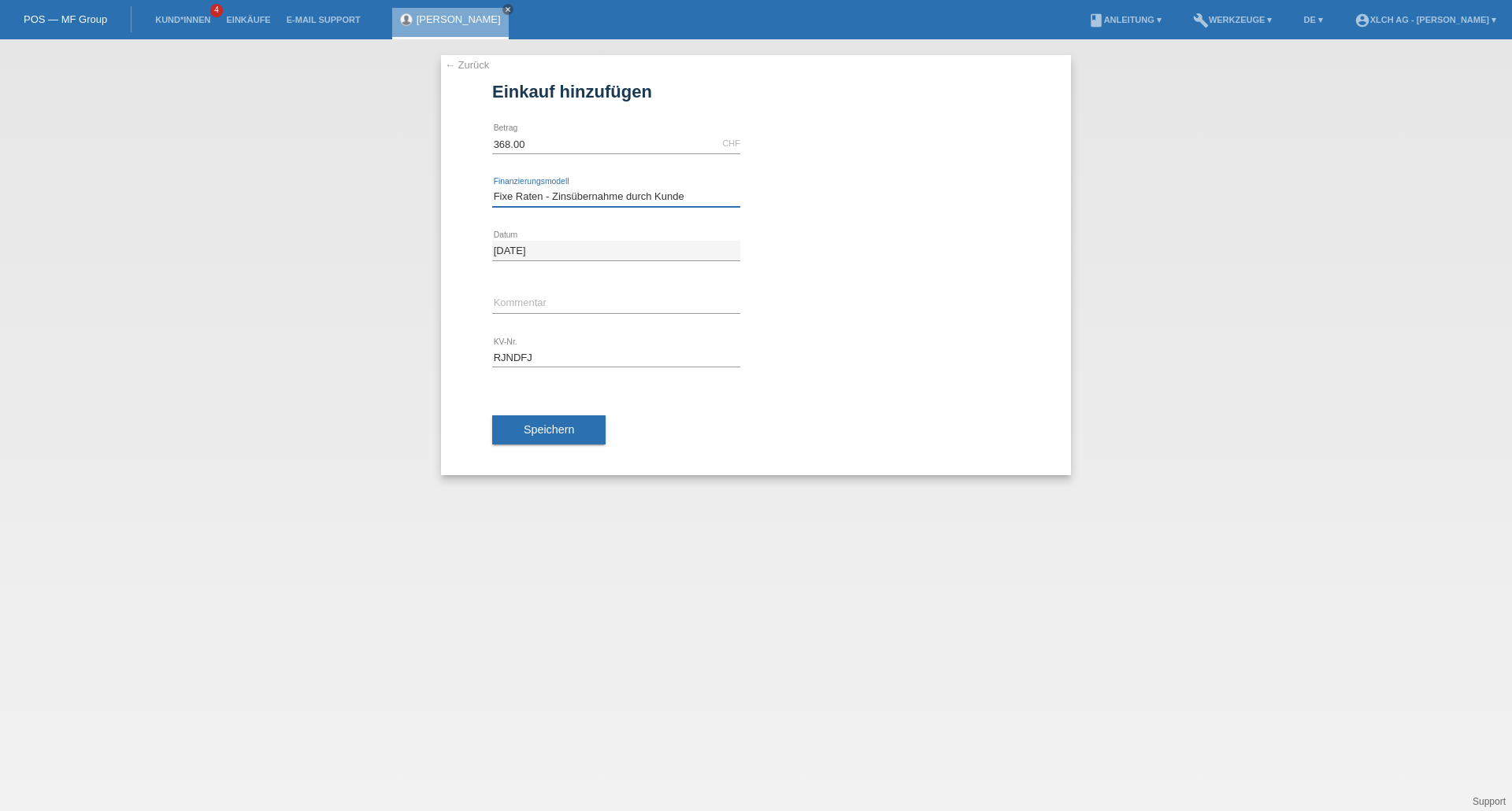
click at [492, 187] on select "Bitte auswählen Kauf auf Rechnung mit Teilzahlungsoption Fixe Raten - Zinsübern…" at bounding box center [617, 196] width 248 height 19
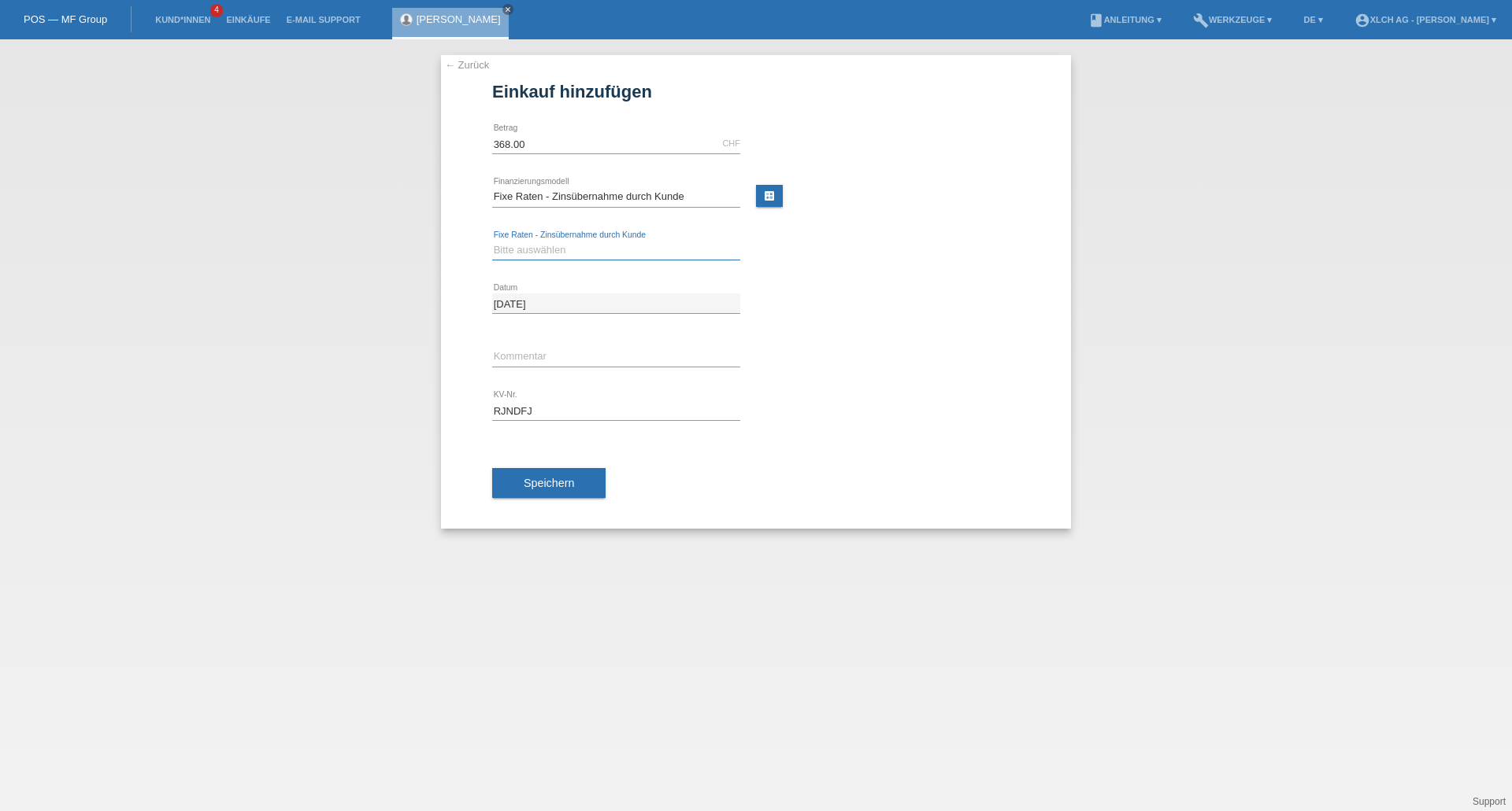
click at [660, 251] on select "Bitte auswählen 6 Raten 12 Raten 24 Raten 36 Raten" at bounding box center [617, 250] width 248 height 19
click at [689, 191] on select "Bitte auswählen Kauf auf Rechnung mit Teilzahlungsoption Fixe Raten - Zinsübern…" at bounding box center [617, 196] width 248 height 19
select select "108"
click at [492, 187] on select "Bitte auswählen Kauf auf Rechnung mit Teilzahlungsoption Fixe Raten - Zinsübern…" at bounding box center [617, 196] width 248 height 19
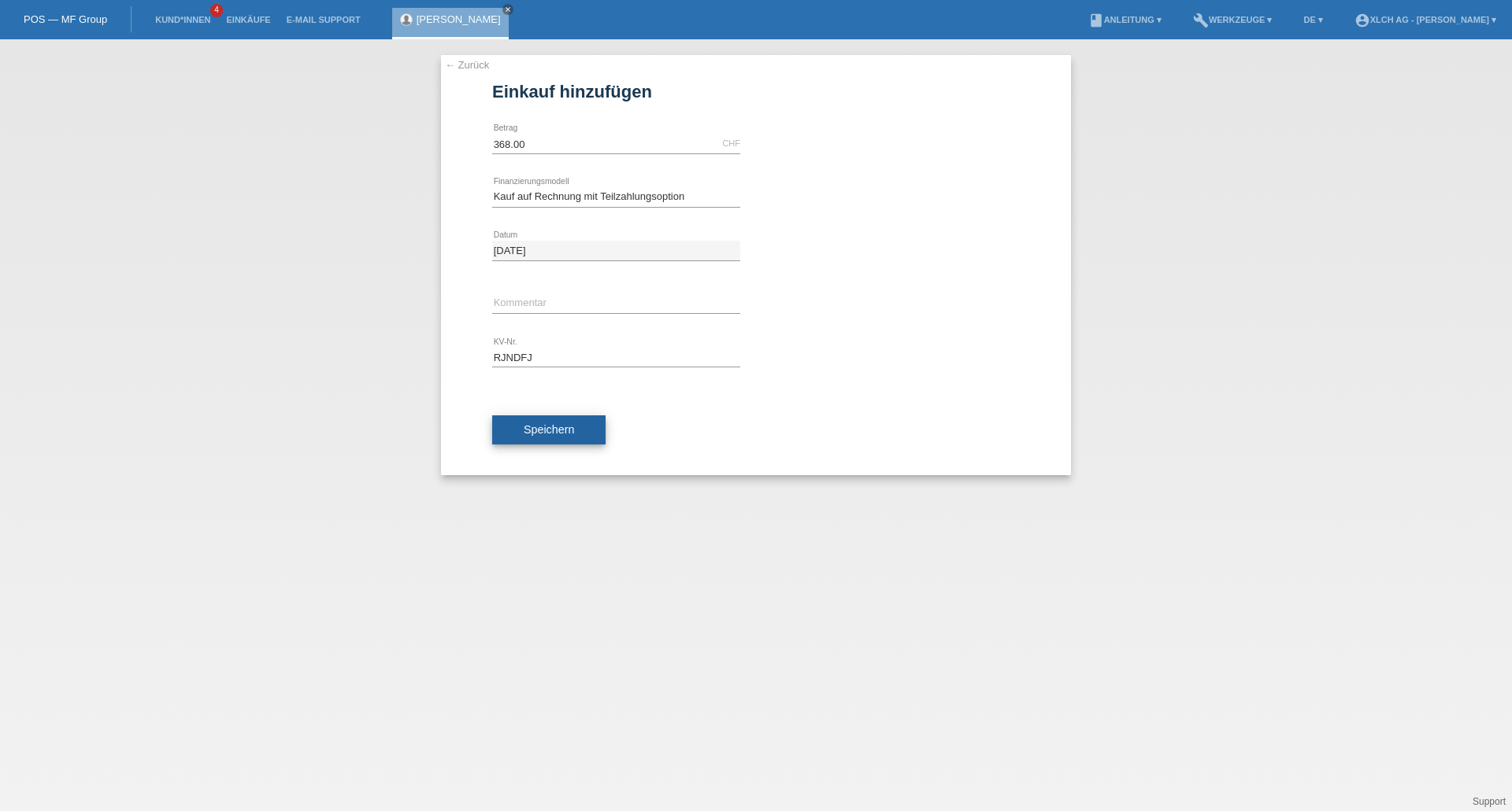
click at [557, 422] on button "Speichern" at bounding box center [549, 431] width 113 height 30
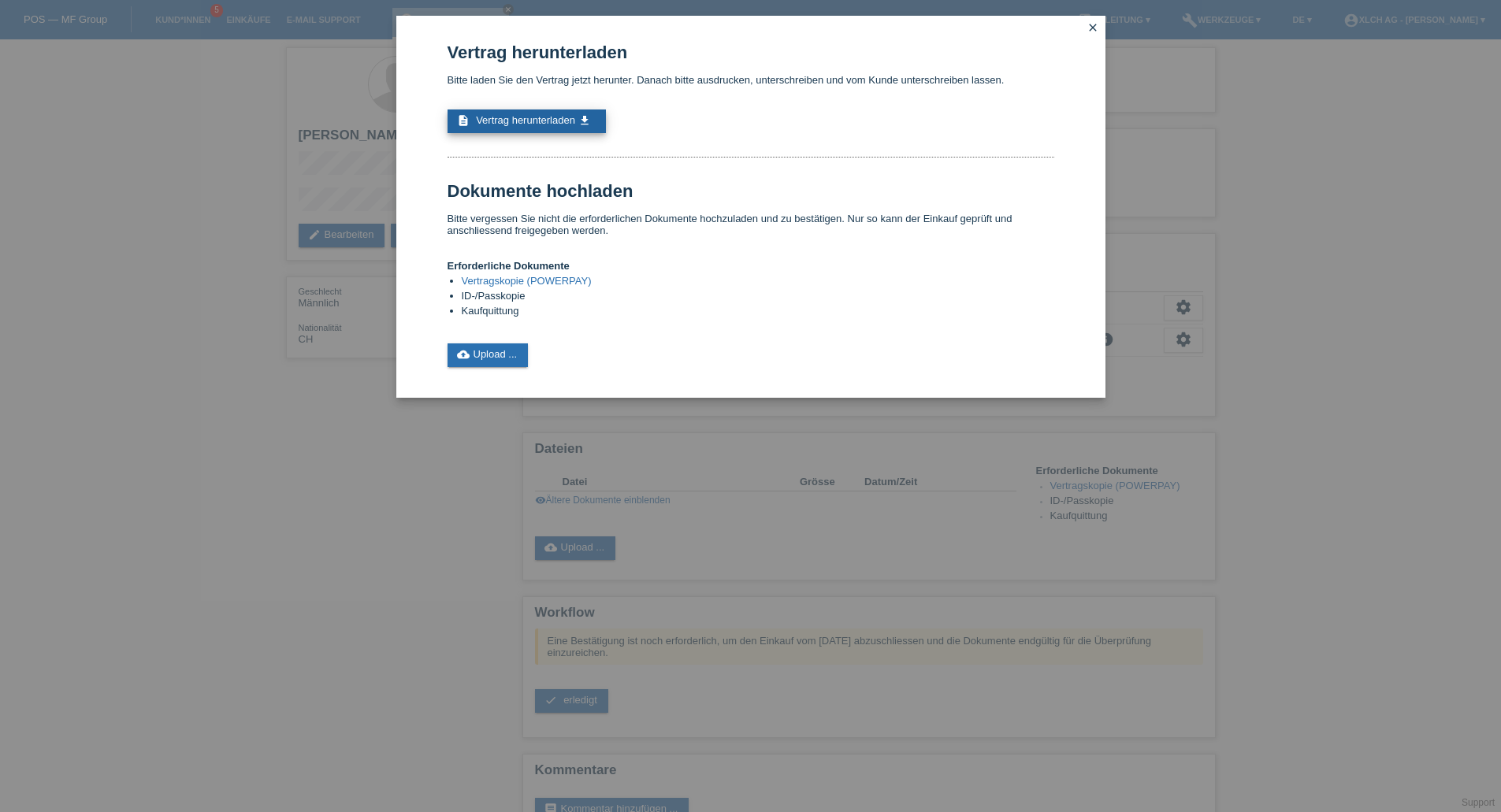
click at [568, 118] on span "Vertrag herunterladen" at bounding box center [525, 120] width 100 height 12
click at [495, 296] on li "ID-/Passkopie" at bounding box center [758, 297] width 592 height 15
click at [1094, 29] on icon "close" at bounding box center [1093, 27] width 12 height 12
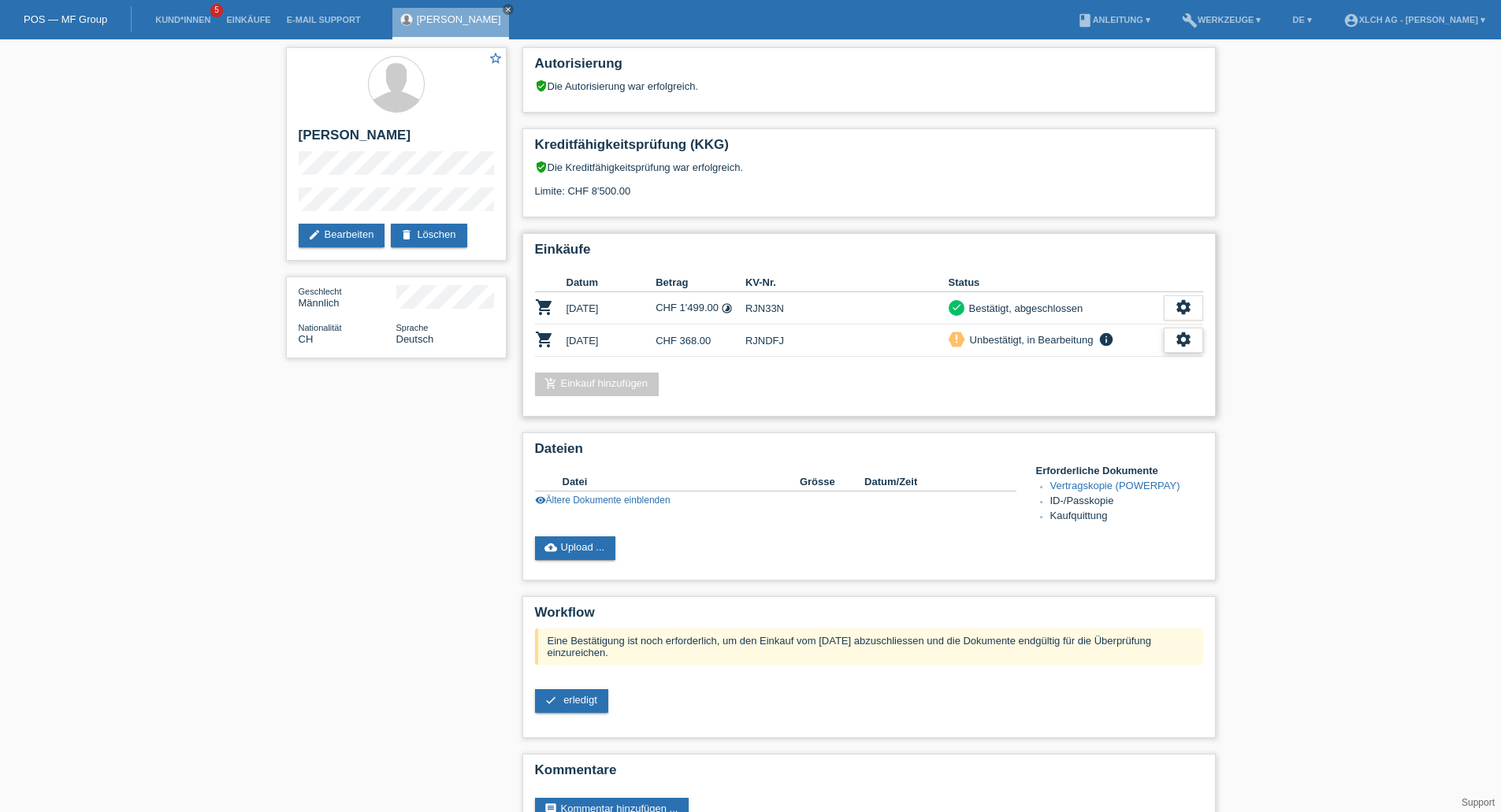
click at [1194, 336] on div "settings" at bounding box center [1183, 340] width 40 height 26
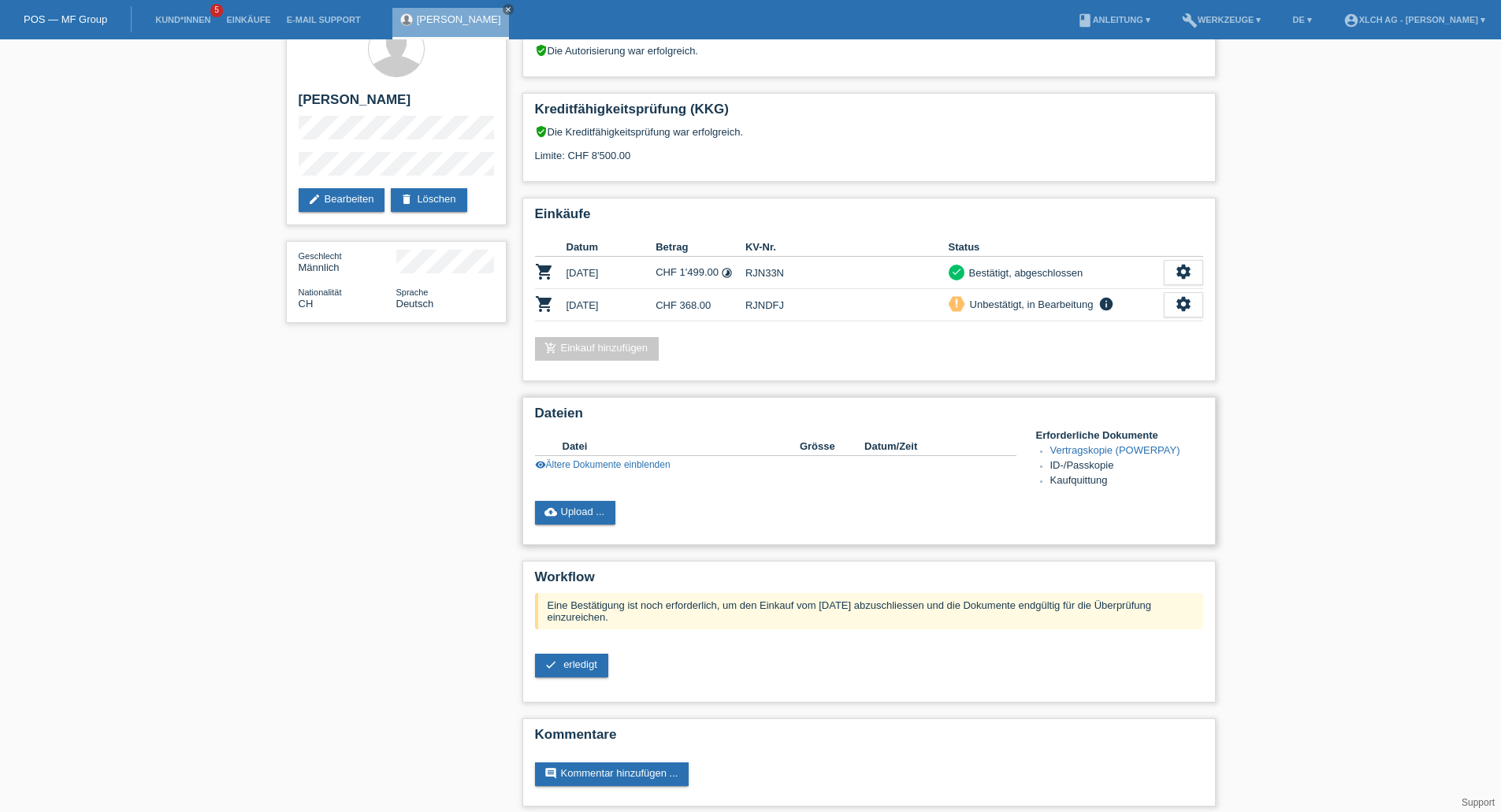
scroll to position [46, 0]
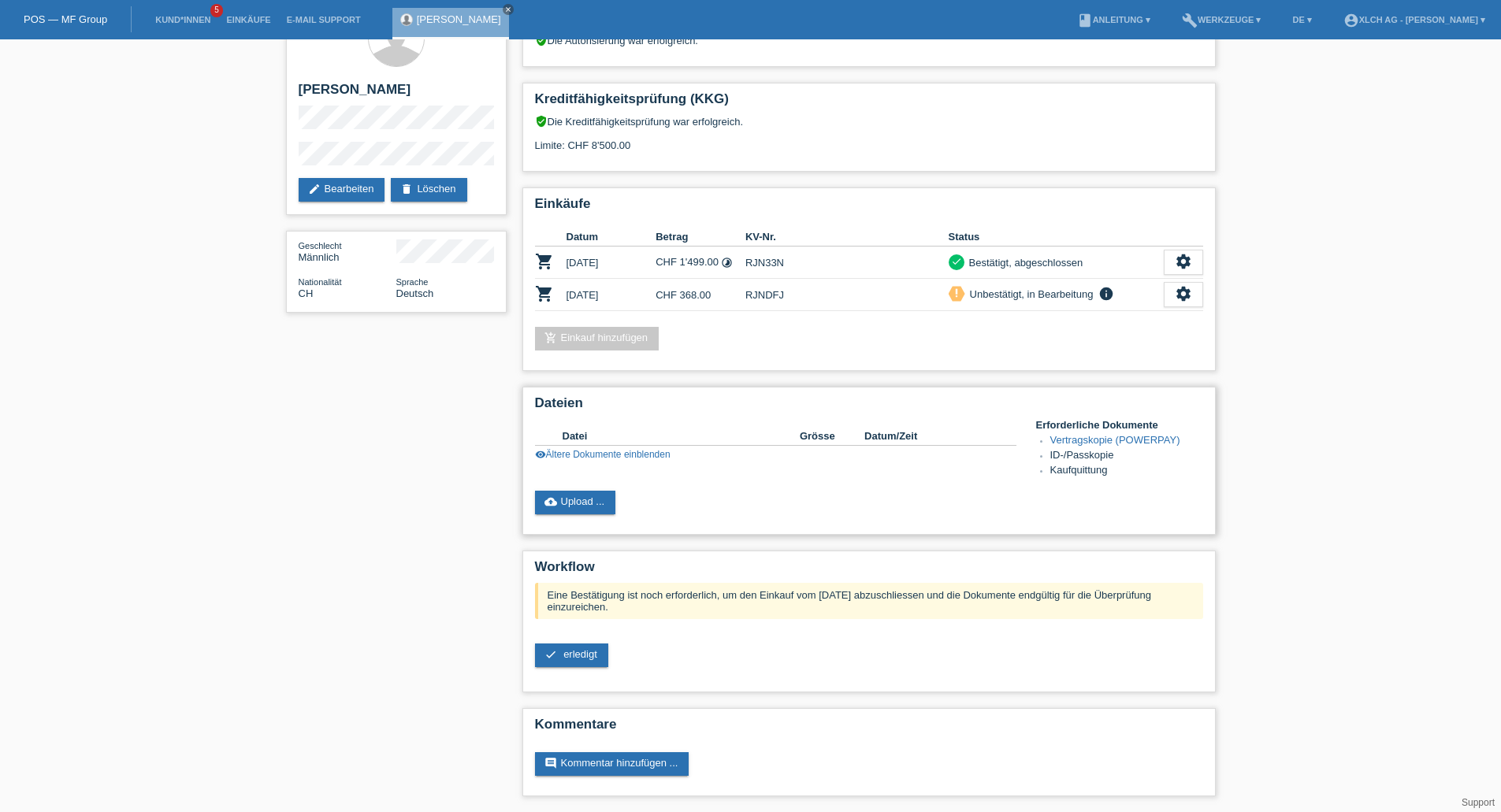
click at [646, 456] on link "visibility Ältere Dokumente einblenden" at bounding box center [602, 454] width 136 height 11
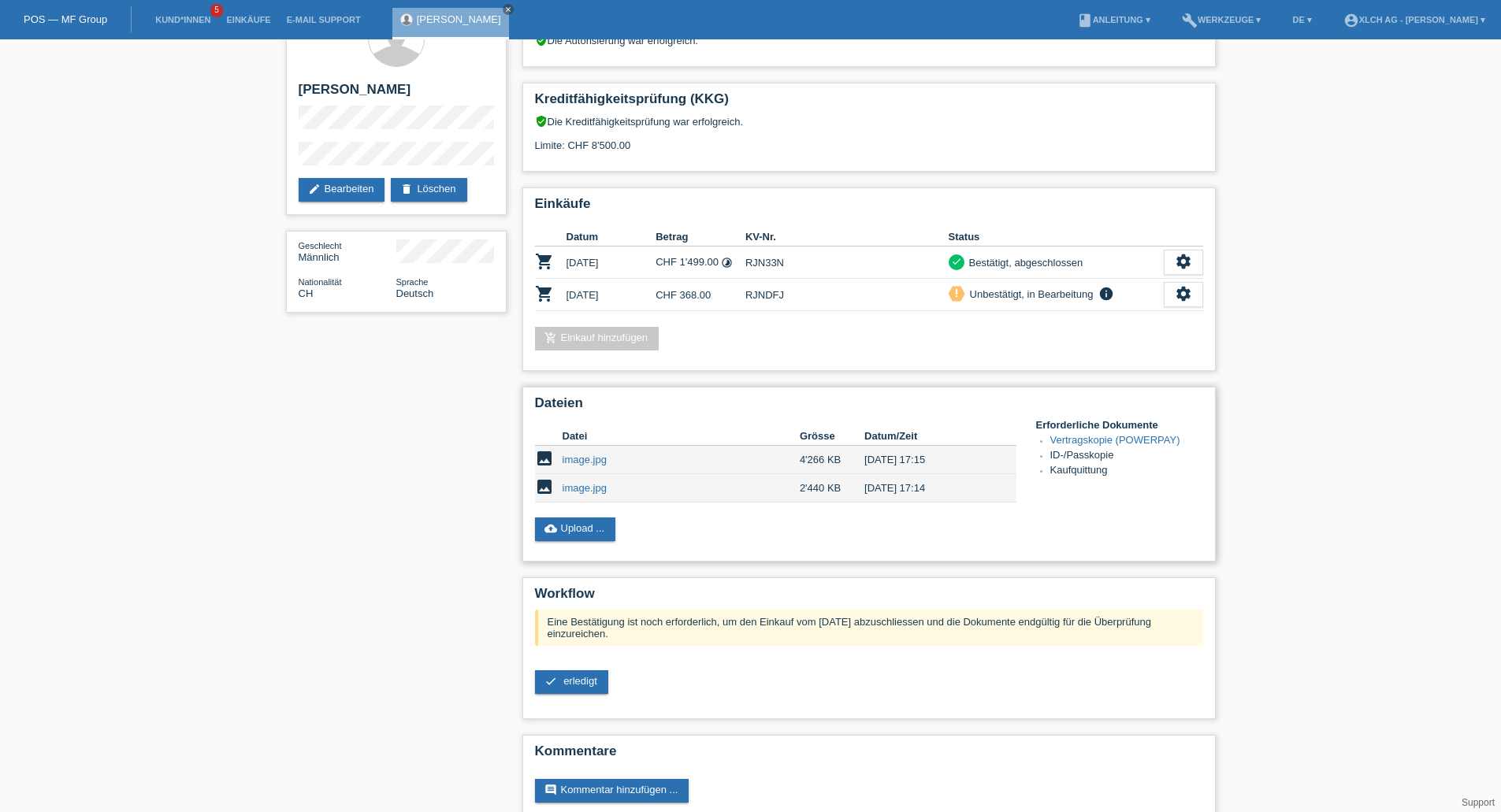
click at [1131, 443] on link "Vertragskopie (POWERPAY)" at bounding box center [1116, 440] width 130 height 12
click at [605, 538] on link "cloud_upload Upload ..." at bounding box center [575, 529] width 81 height 24
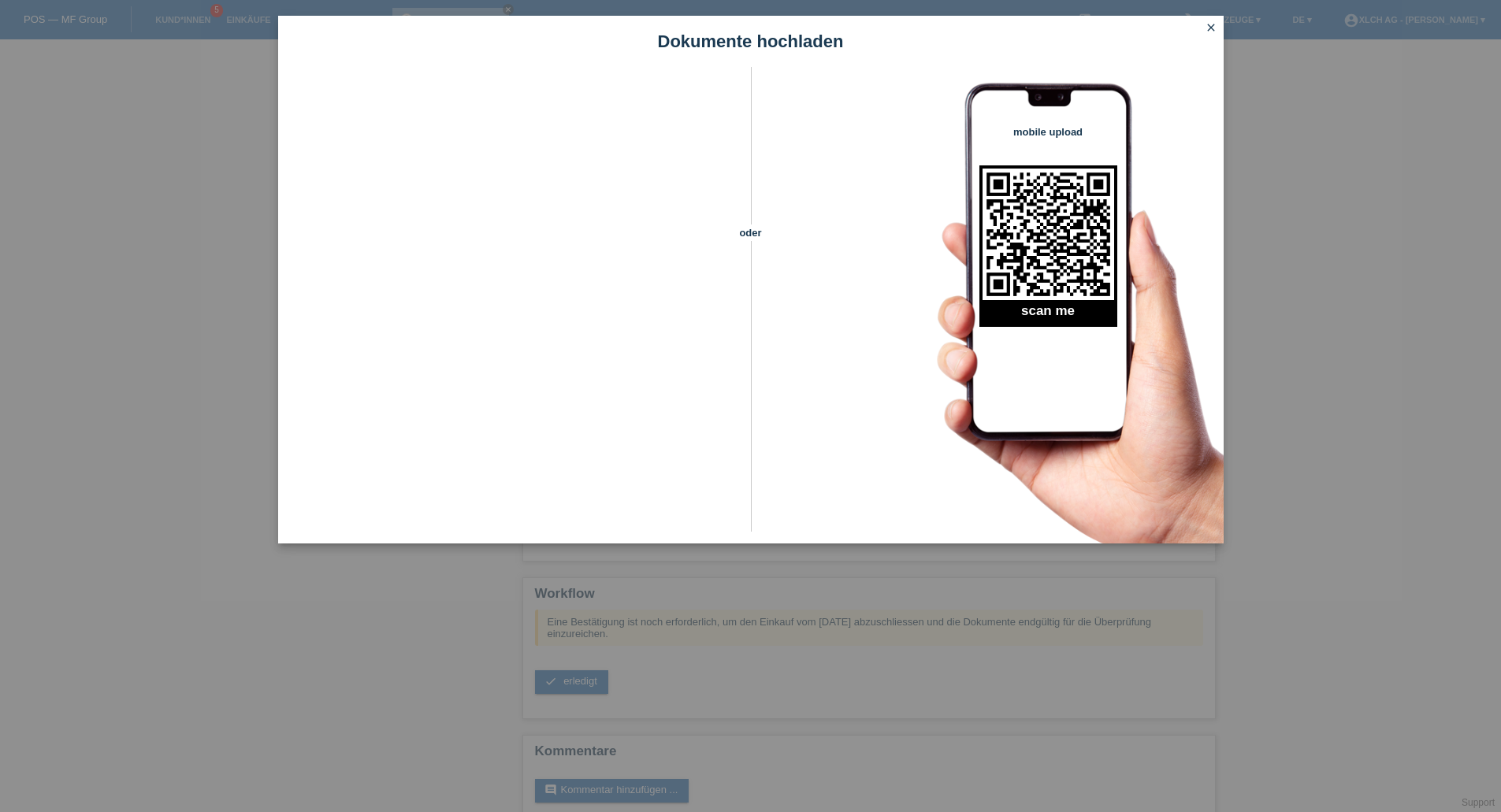
click at [1208, 31] on icon "close" at bounding box center [1211, 27] width 12 height 12
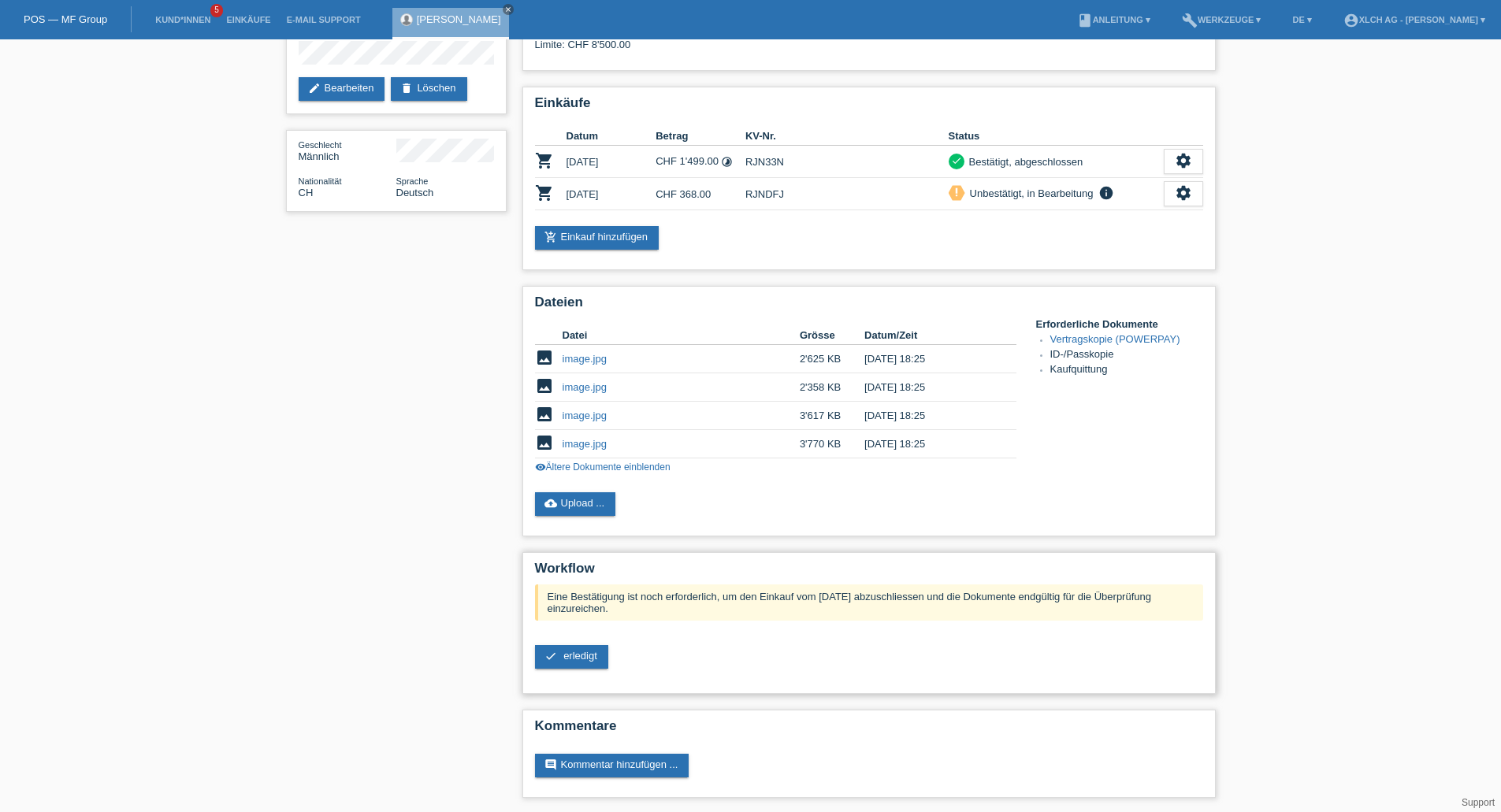
scroll to position [148, 0]
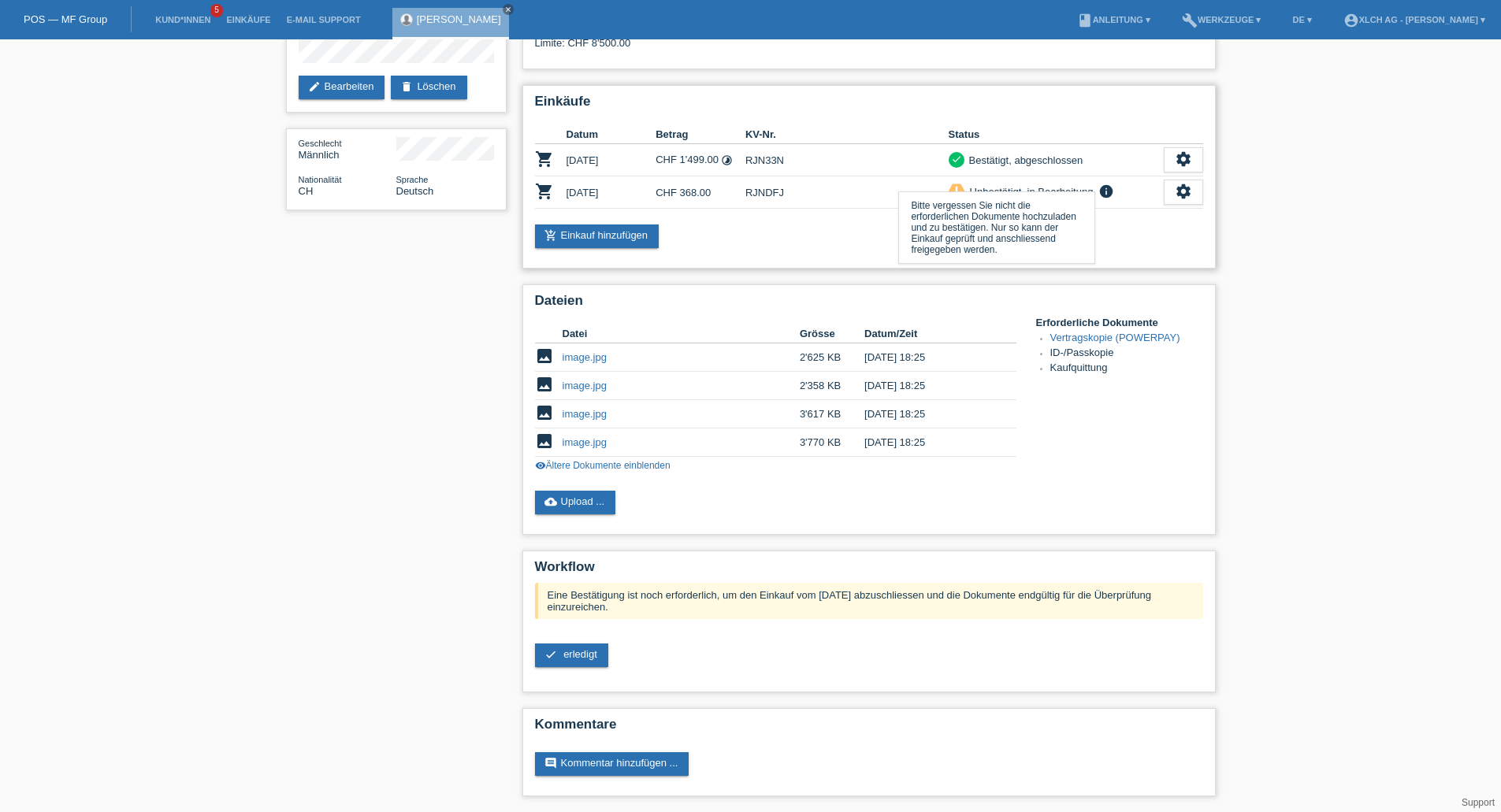
click at [1108, 196] on icon "info" at bounding box center [1106, 191] width 19 height 16
click at [551, 513] on link "cloud_upload Upload ..." at bounding box center [575, 503] width 81 height 24
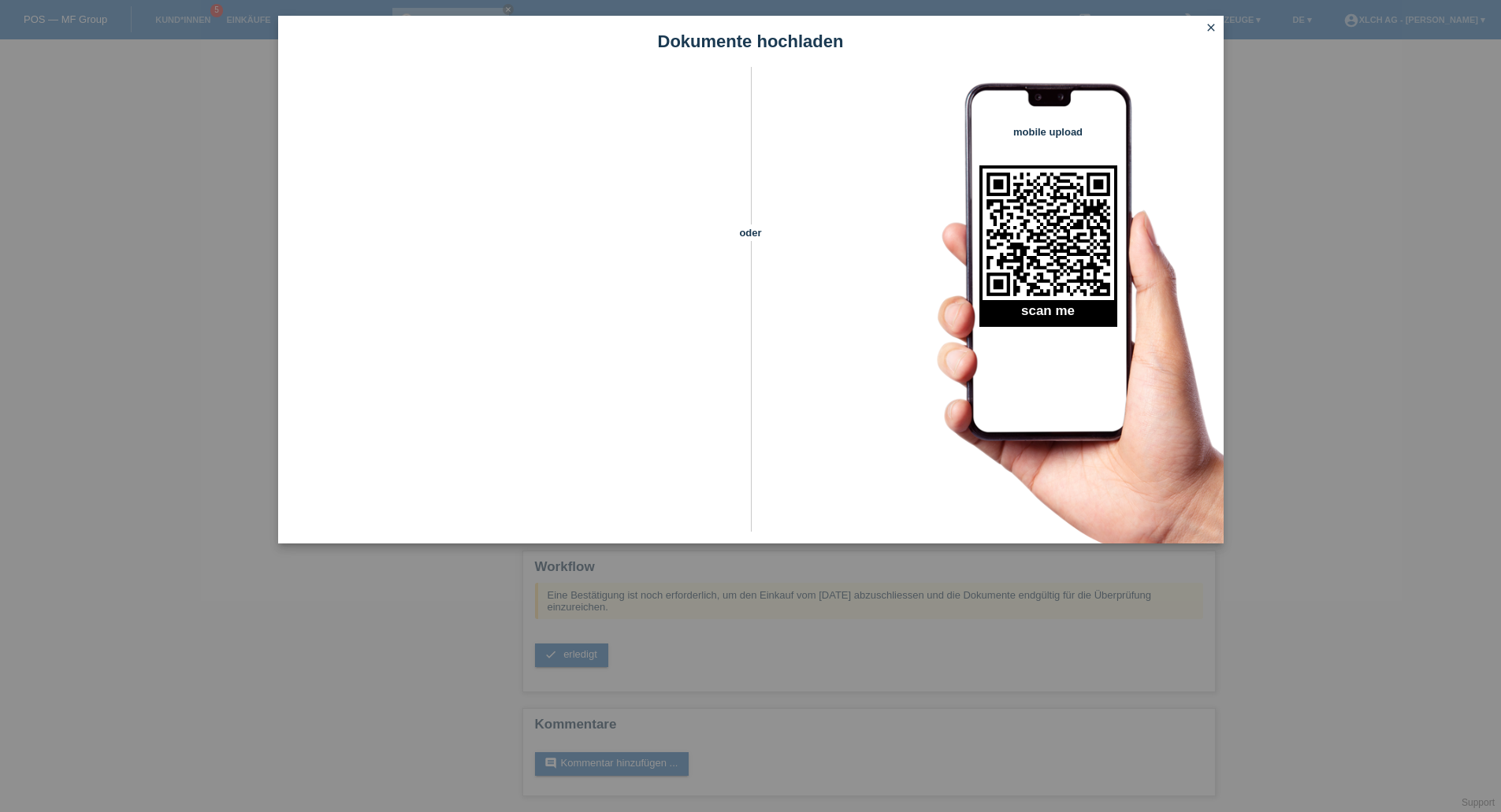
click at [1212, 27] on icon "close" at bounding box center [1211, 27] width 12 height 12
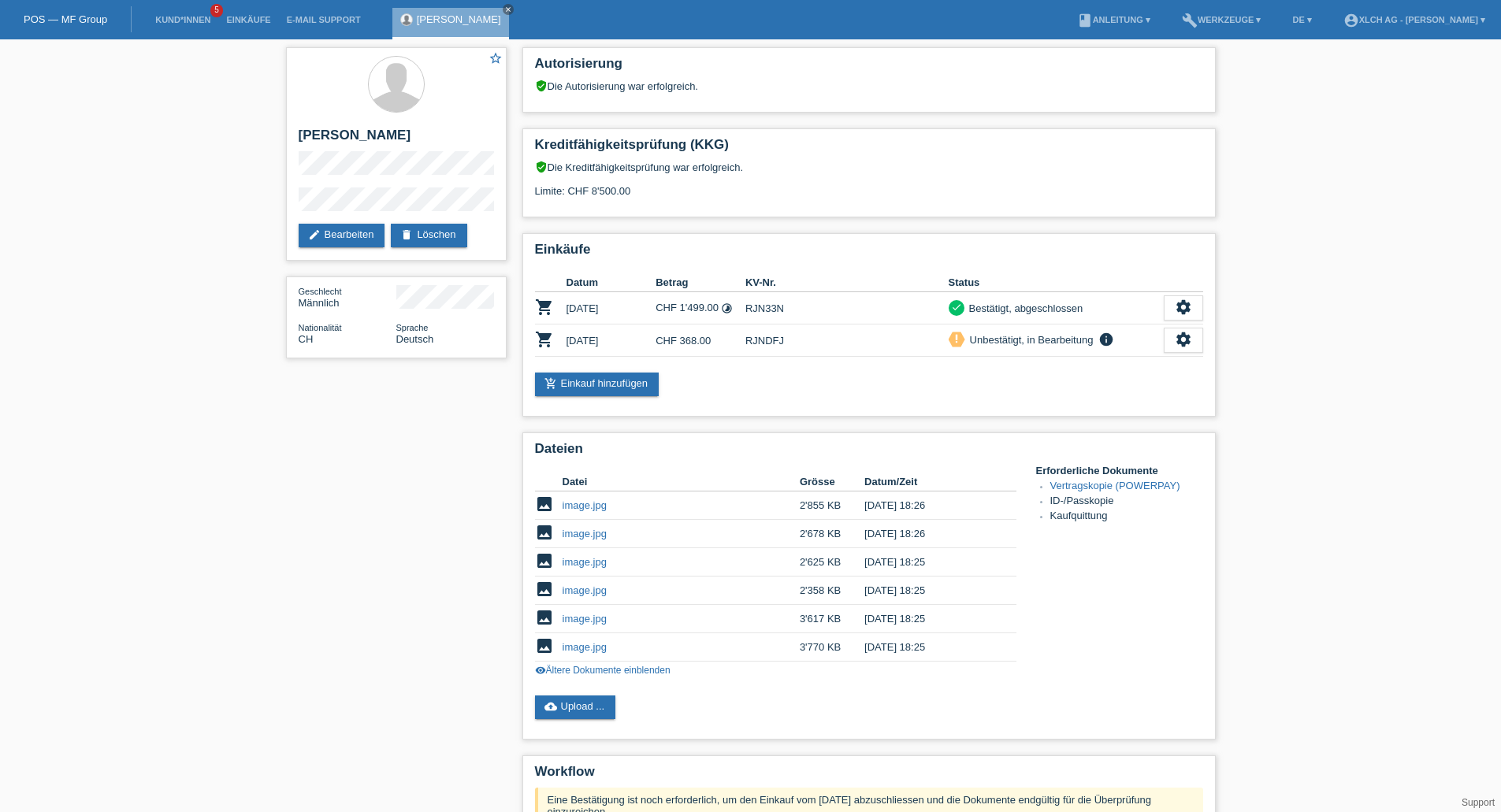
scroll to position [148, 0]
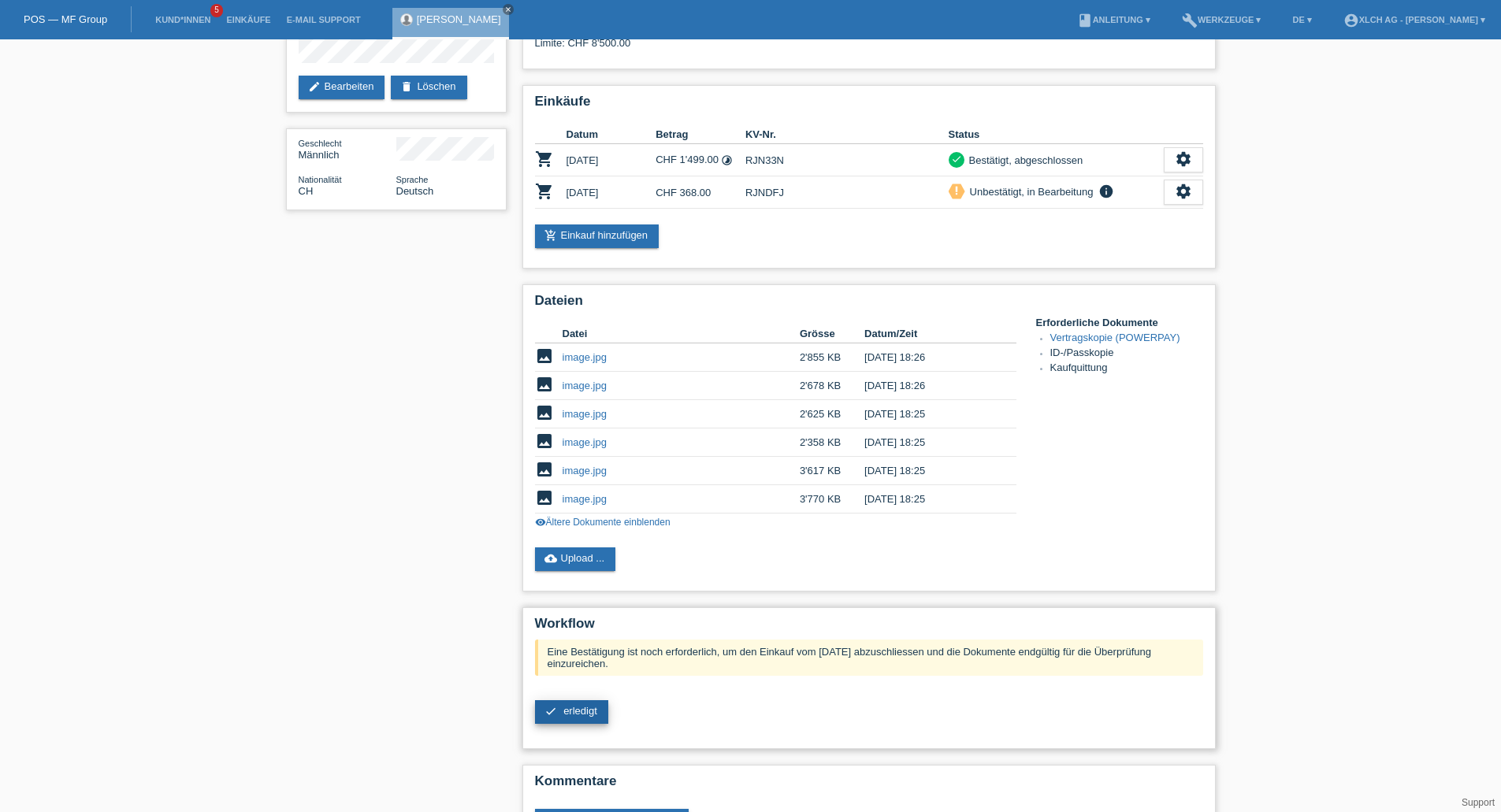
click at [595, 719] on link "check erledigt" at bounding box center [571, 712] width 73 height 24
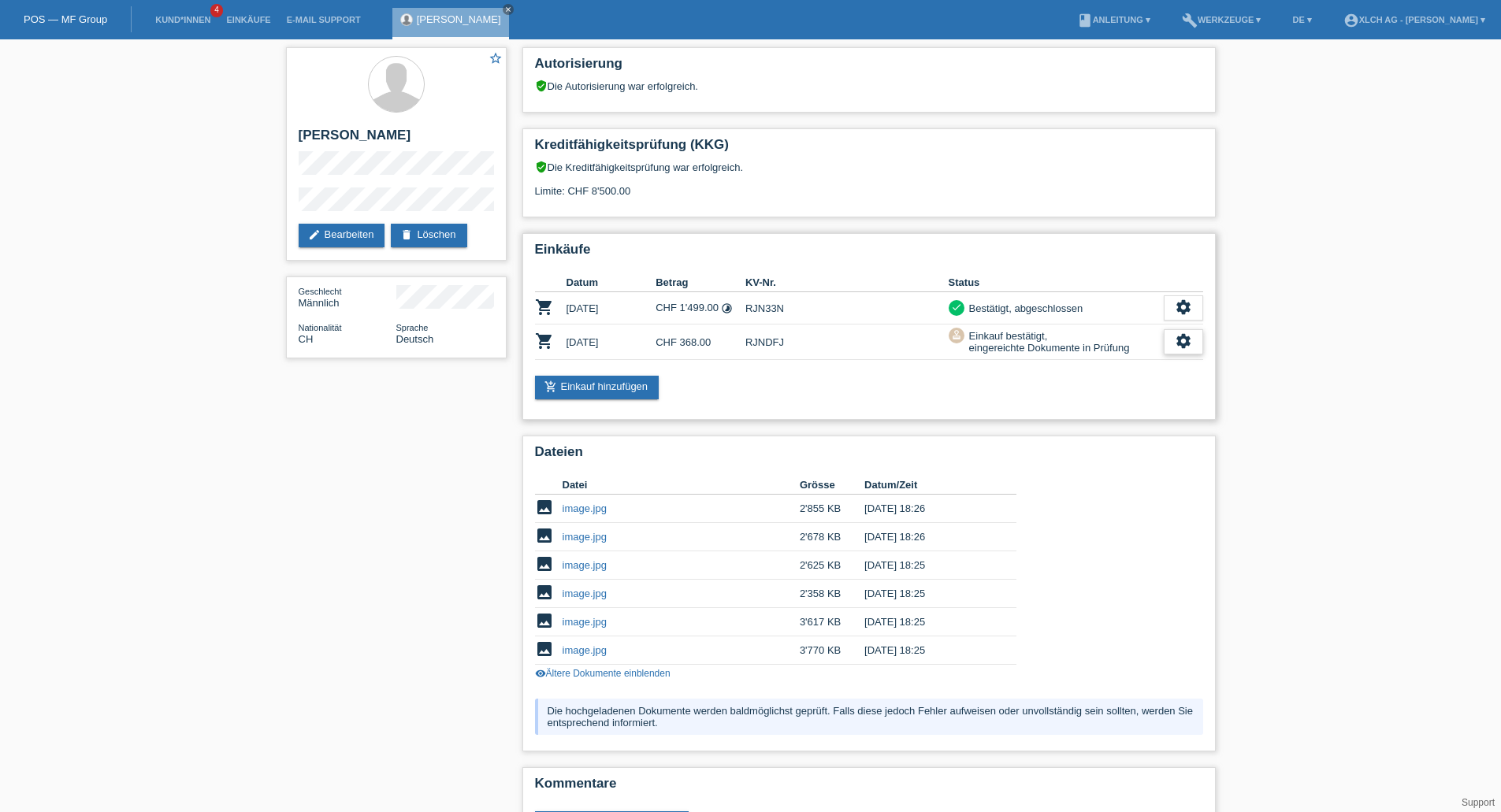
click at [1185, 341] on icon "settings" at bounding box center [1183, 341] width 17 height 17
click at [329, 21] on link "E-Mail Support" at bounding box center [323, 19] width 90 height 9
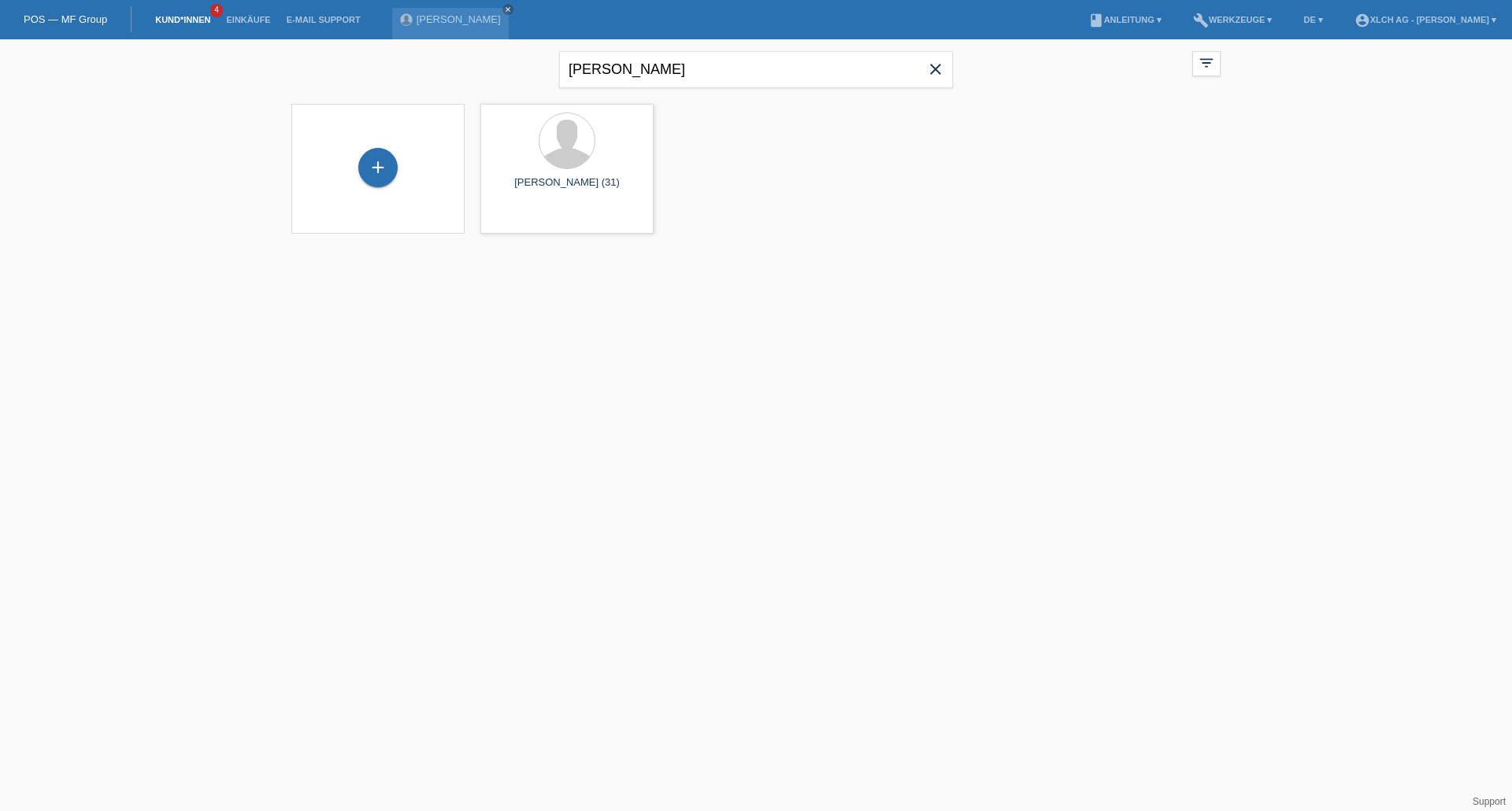
click at [940, 70] on icon "close" at bounding box center [935, 69] width 19 height 19
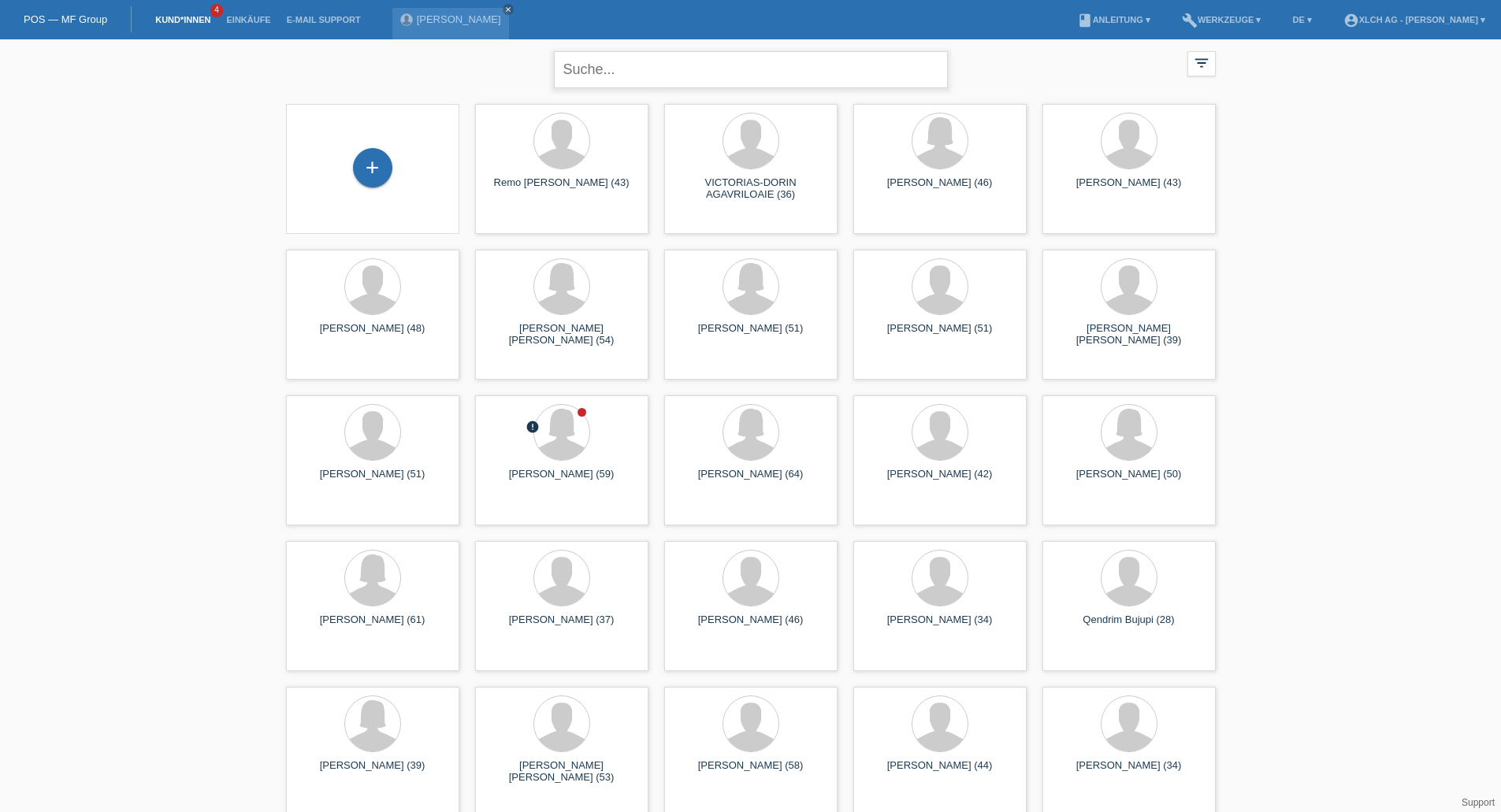
click at [744, 82] on input "text" at bounding box center [750, 69] width 394 height 37
type input "[PERSON_NAME]"
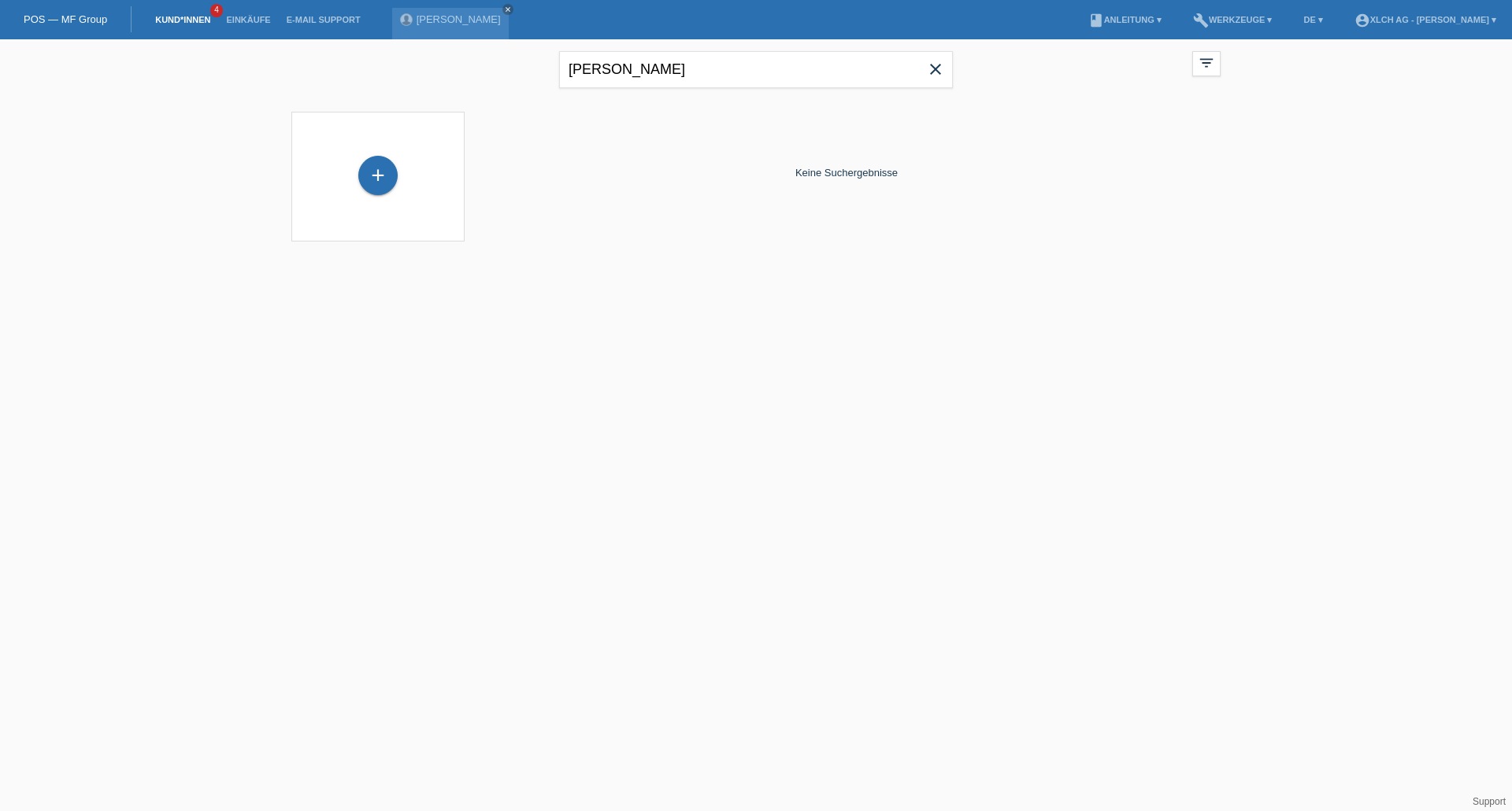
click at [941, 66] on icon "close" at bounding box center [935, 69] width 19 height 19
click at [447, 26] on div "[PERSON_NAME] close" at bounding box center [451, 24] width 117 height 31
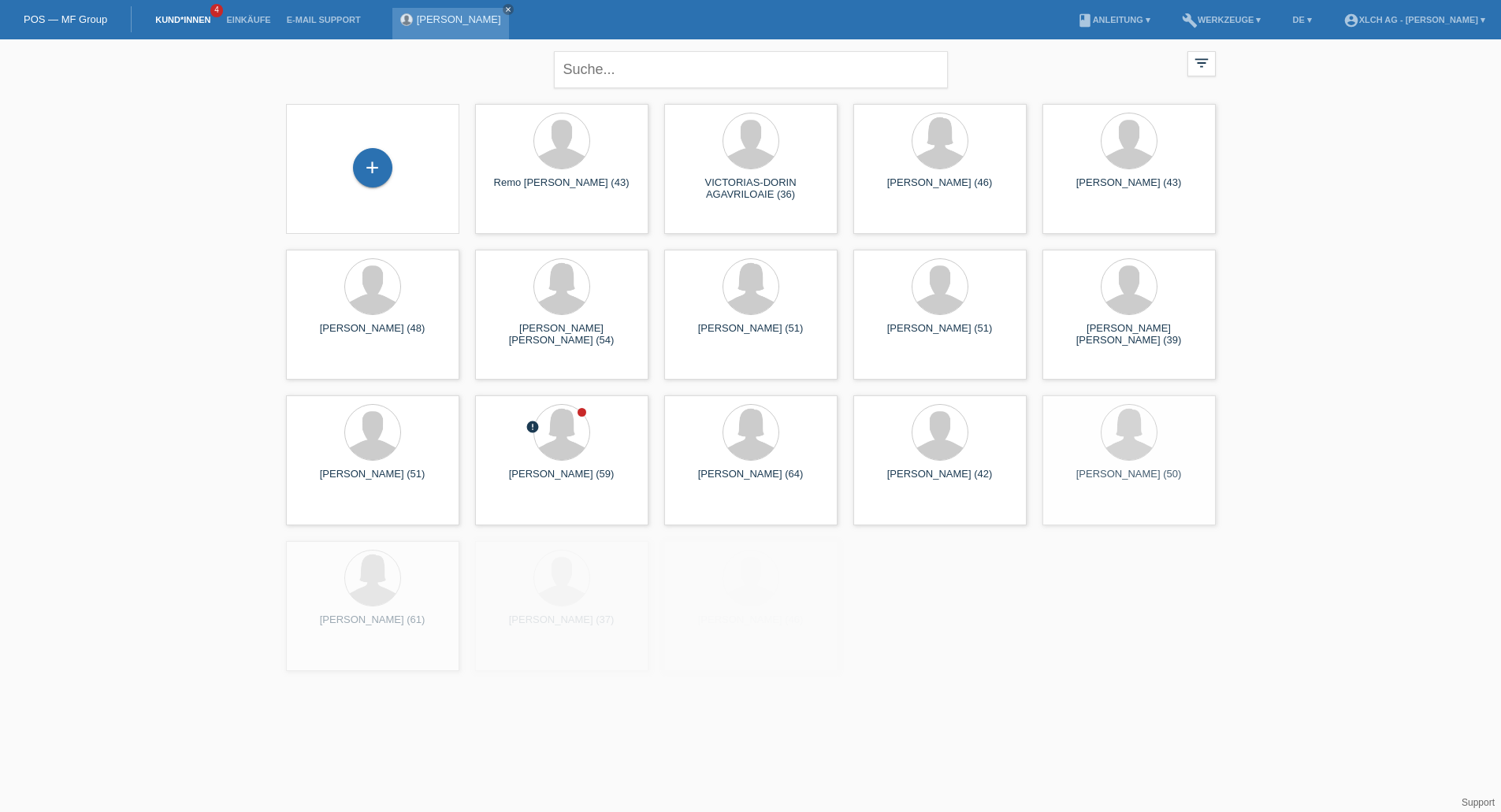
click at [428, 12] on div "[PERSON_NAME] close" at bounding box center [451, 24] width 117 height 31
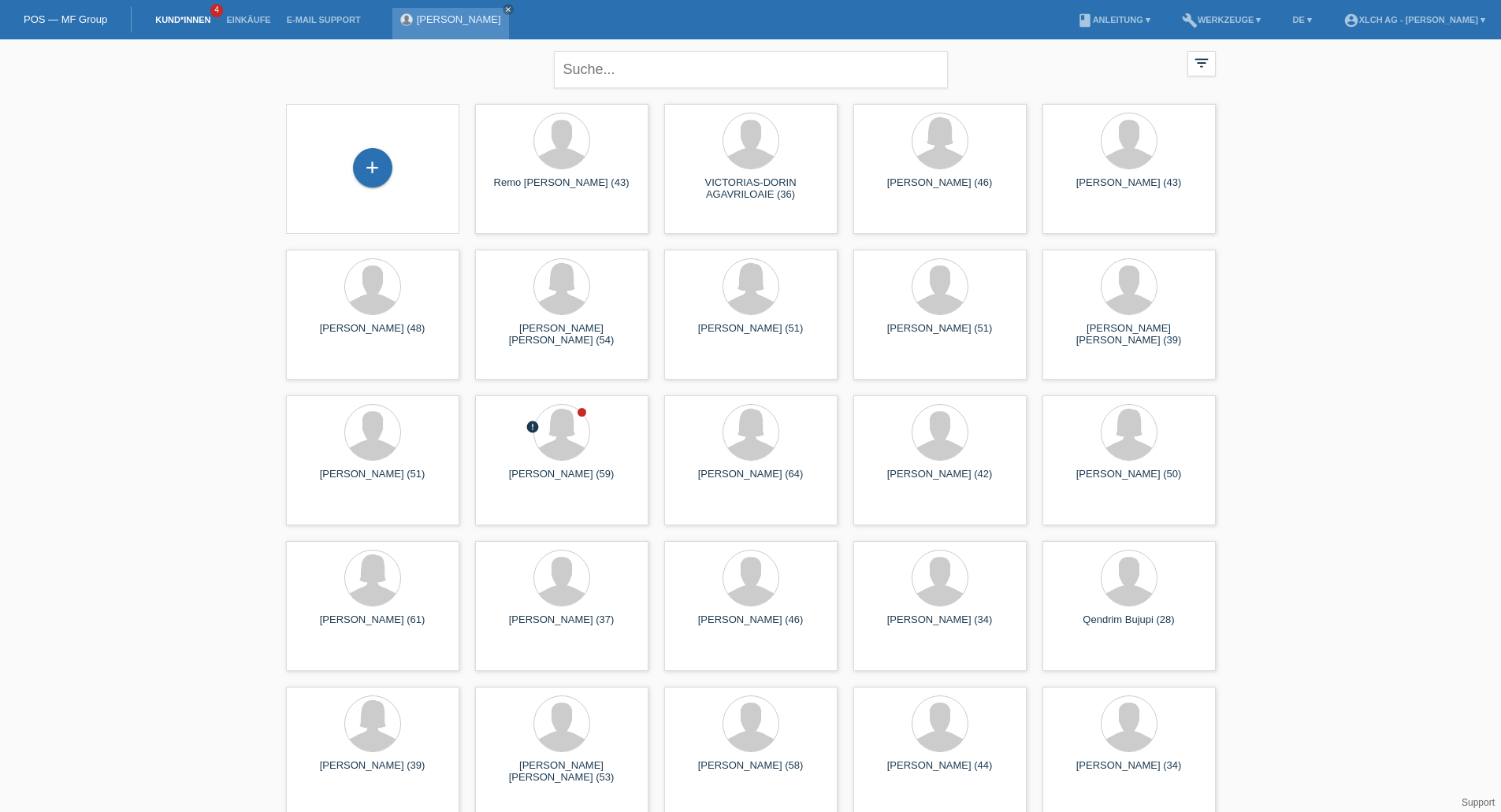
click at [427, 25] on link "[PERSON_NAME]" at bounding box center [459, 19] width 84 height 12
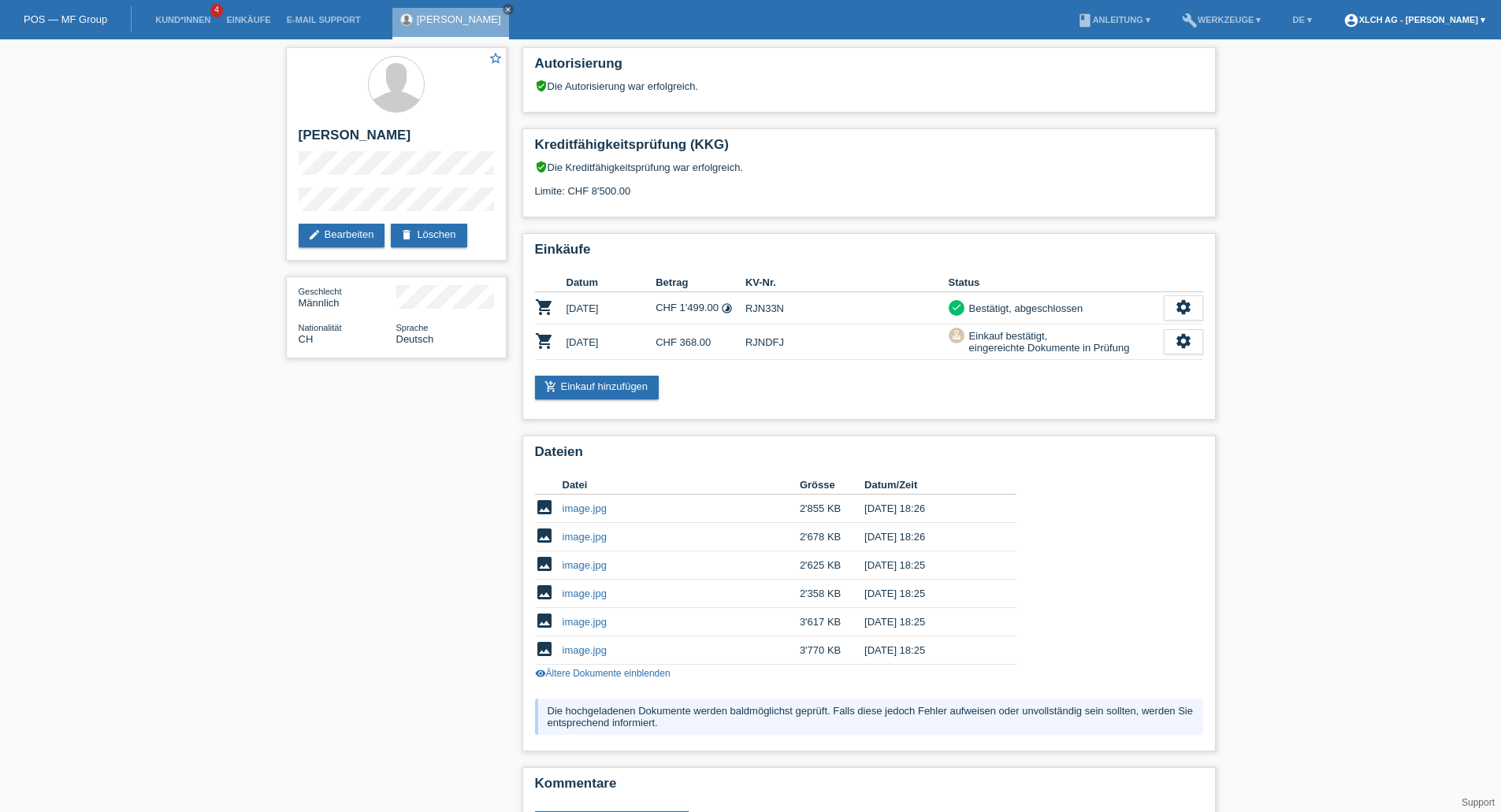
click at [1407, 24] on link "account_circle XLCH AG - Möbel [PERSON_NAME] ▾" at bounding box center [1415, 19] width 158 height 9
click at [1342, 97] on link "Logout" at bounding box center [1331, 103] width 31 height 12
